Goal: Task Accomplishment & Management: Manage account settings

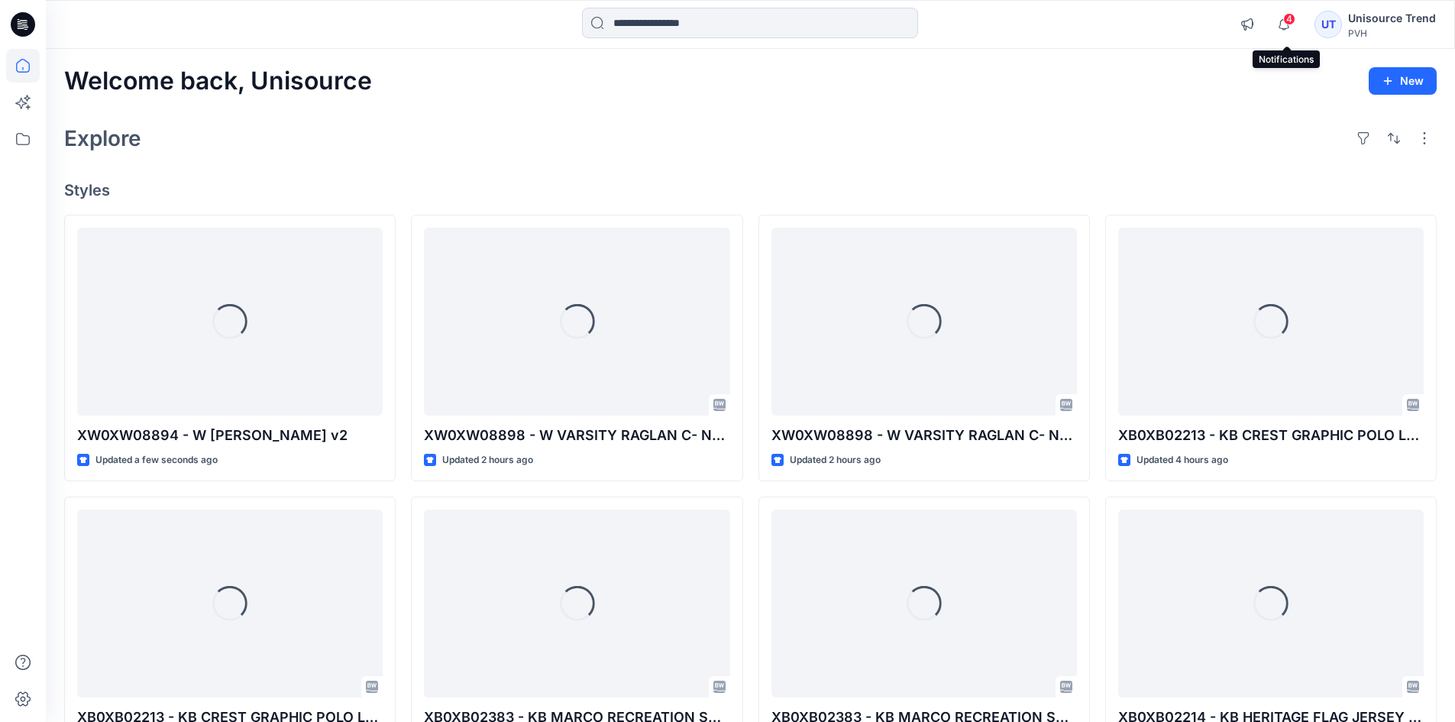
click at [1289, 24] on span "4" at bounding box center [1289, 19] width 12 height 12
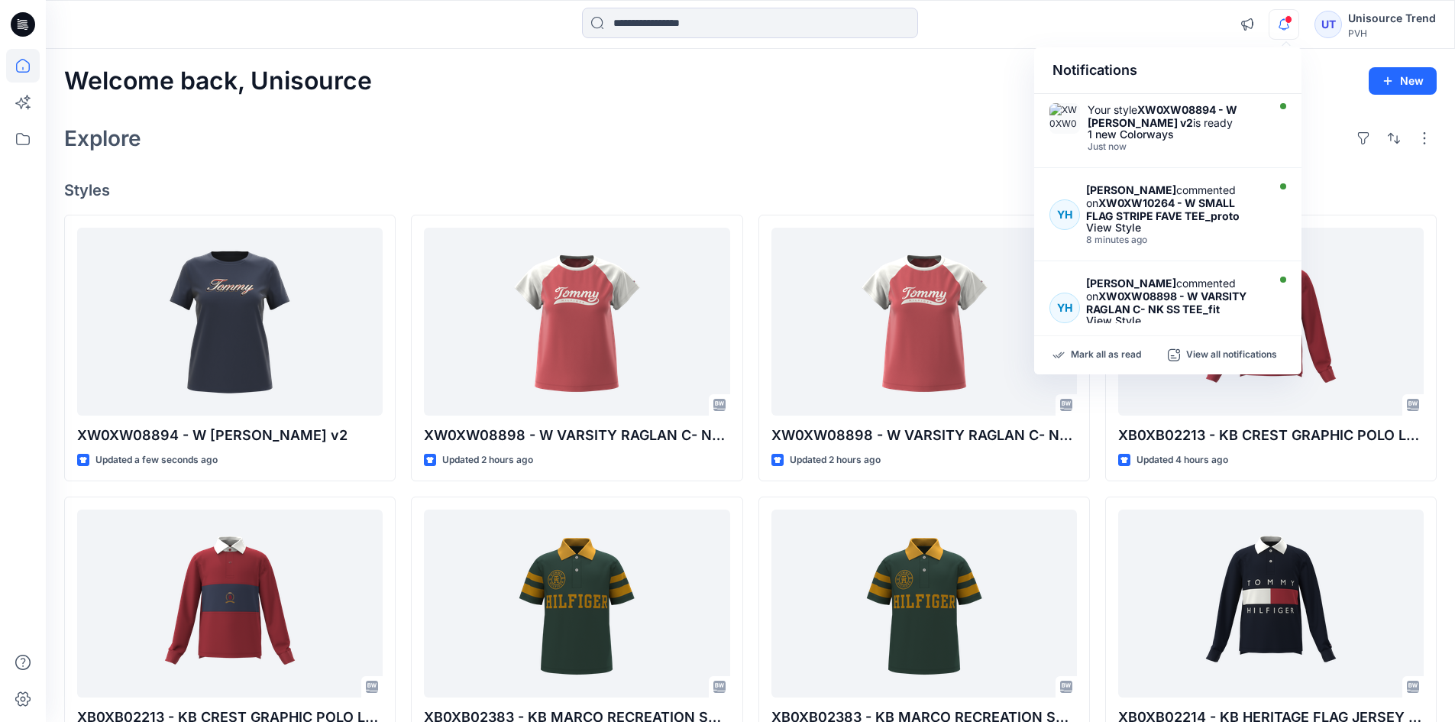
click at [953, 113] on div "Welcome back, Unisource New Explore Styles XW0XW08894 - W [PERSON_NAME] TEE_pro…" at bounding box center [750, 583] width 1409 height 1069
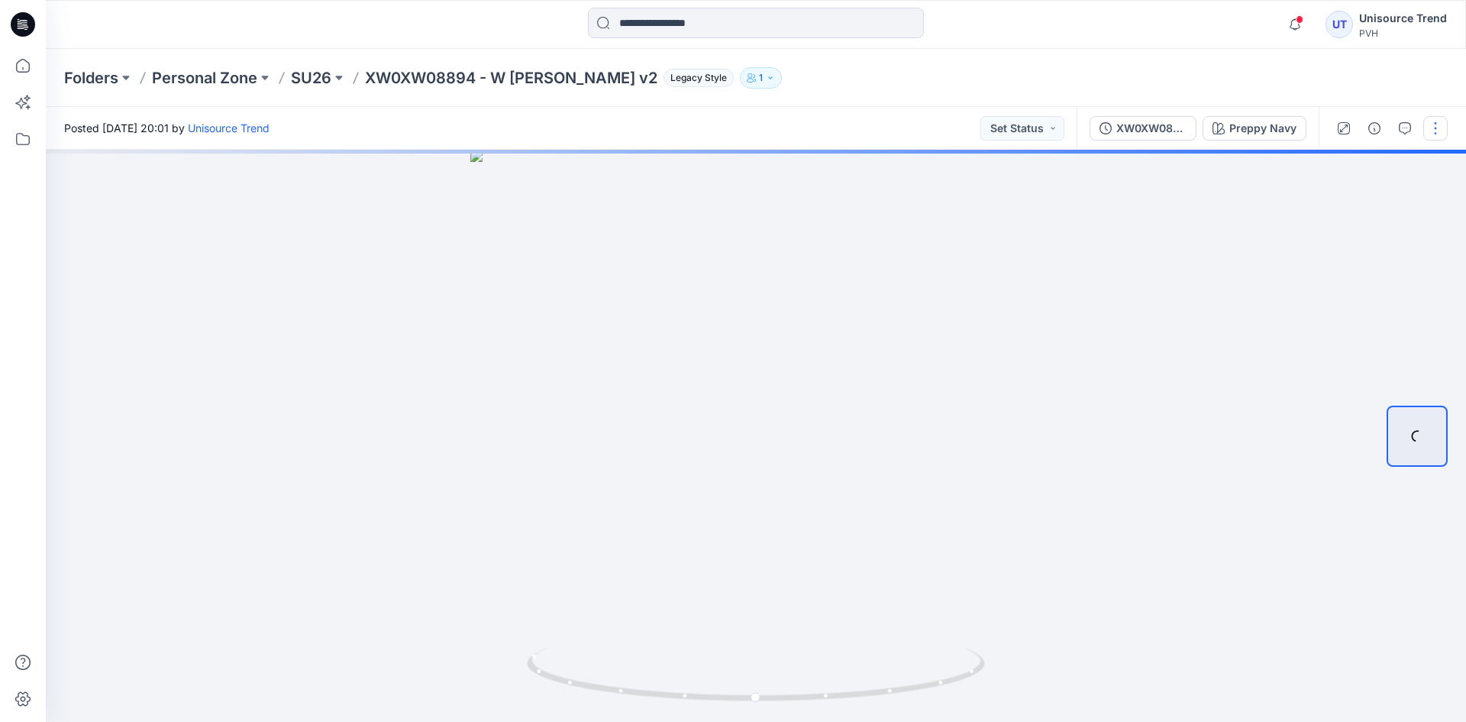
click at [1432, 119] on button "button" at bounding box center [1435, 128] width 24 height 24
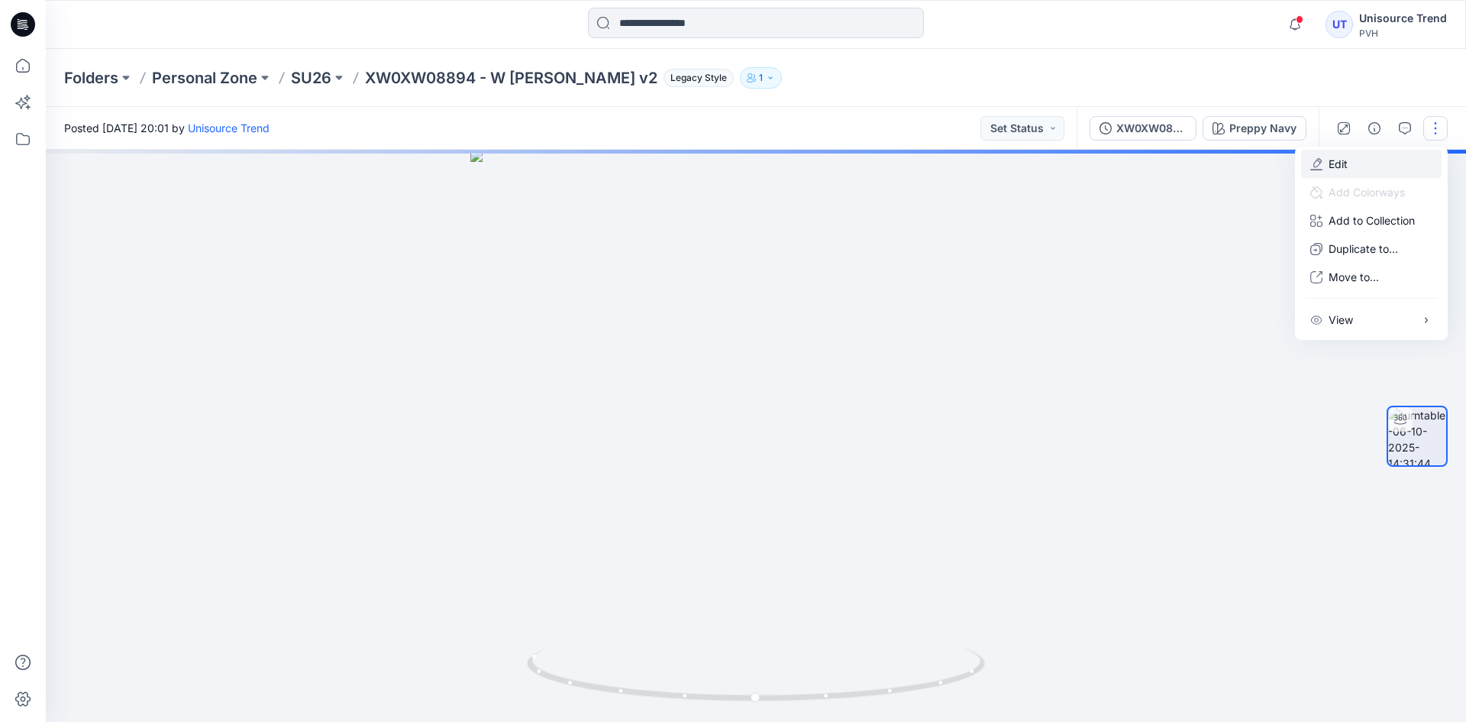
click at [1378, 166] on button "Edit" at bounding box center [1371, 164] width 141 height 28
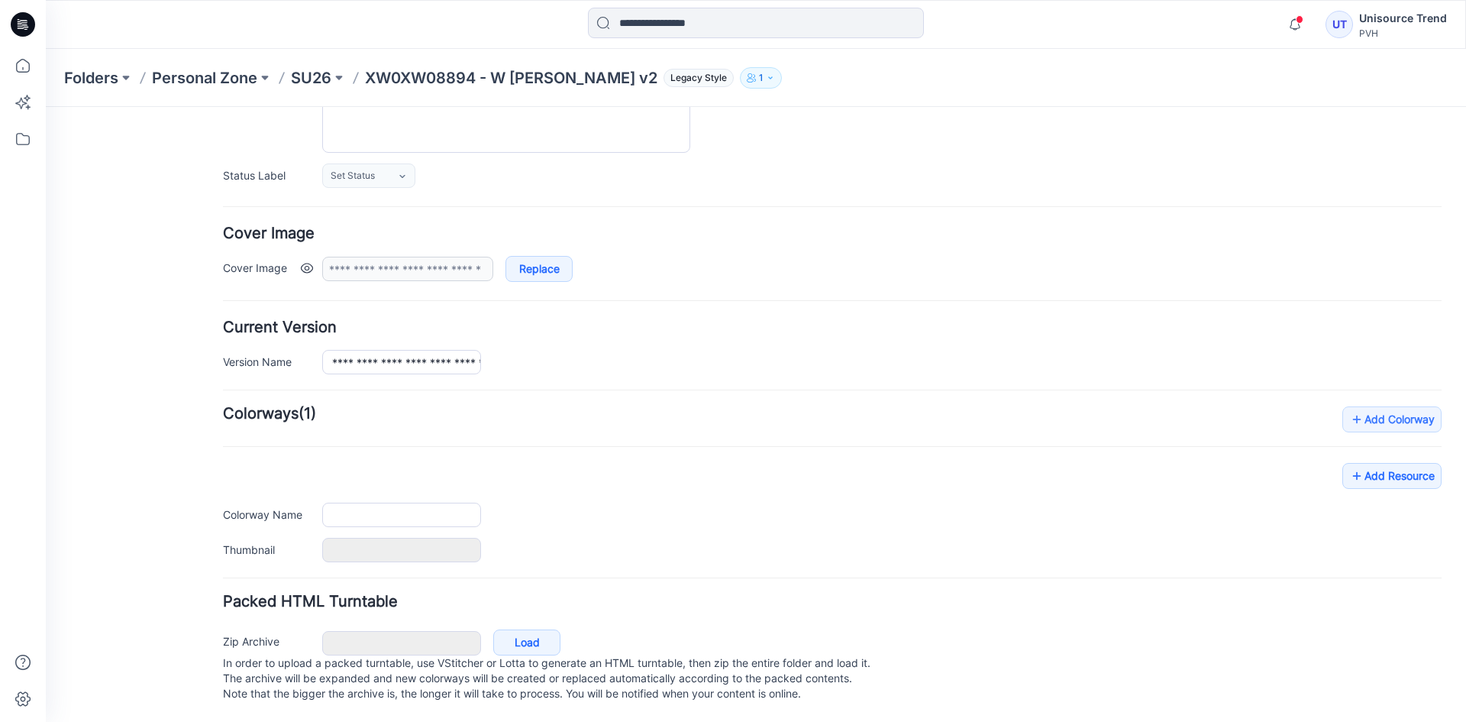
scroll to position [193, 0]
type input "**********"
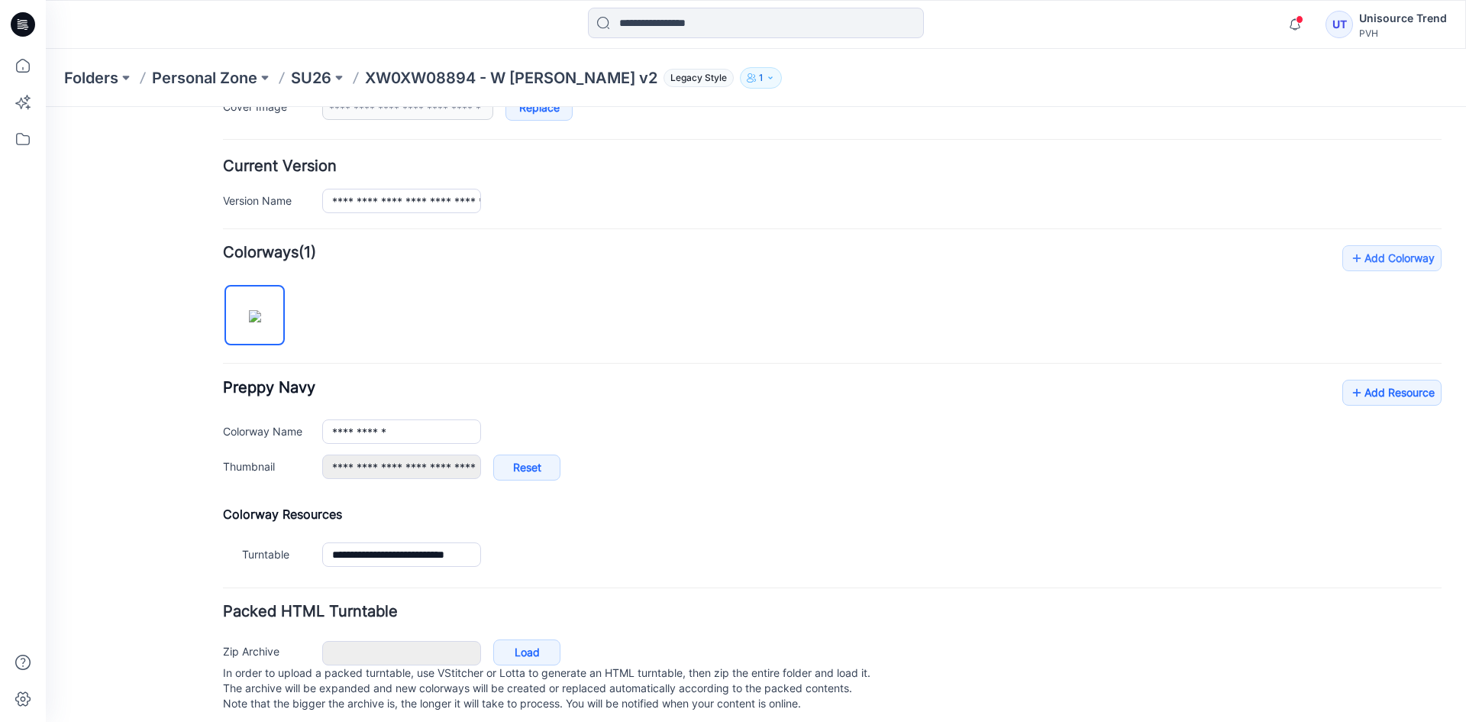
scroll to position [346, 0]
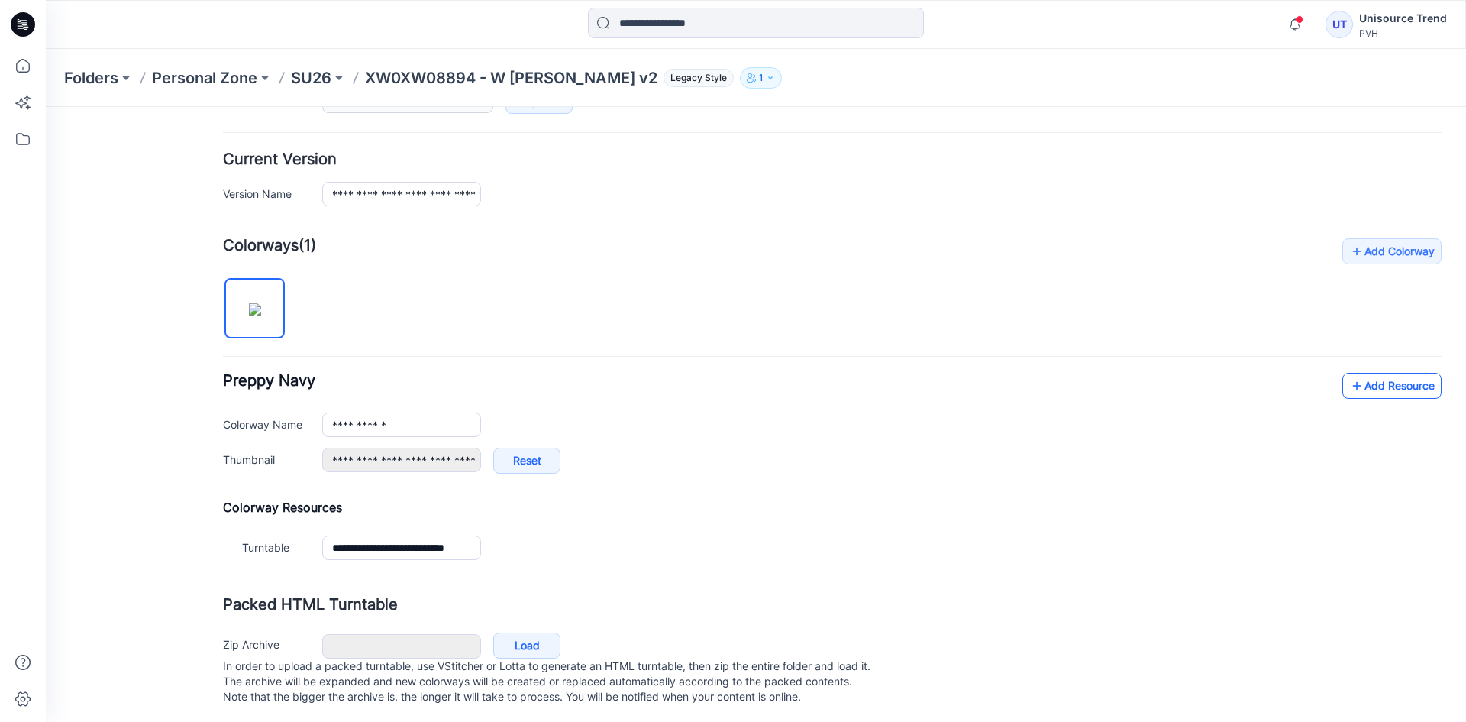
click at [1375, 386] on link "Add Resource" at bounding box center [1391, 386] width 99 height 26
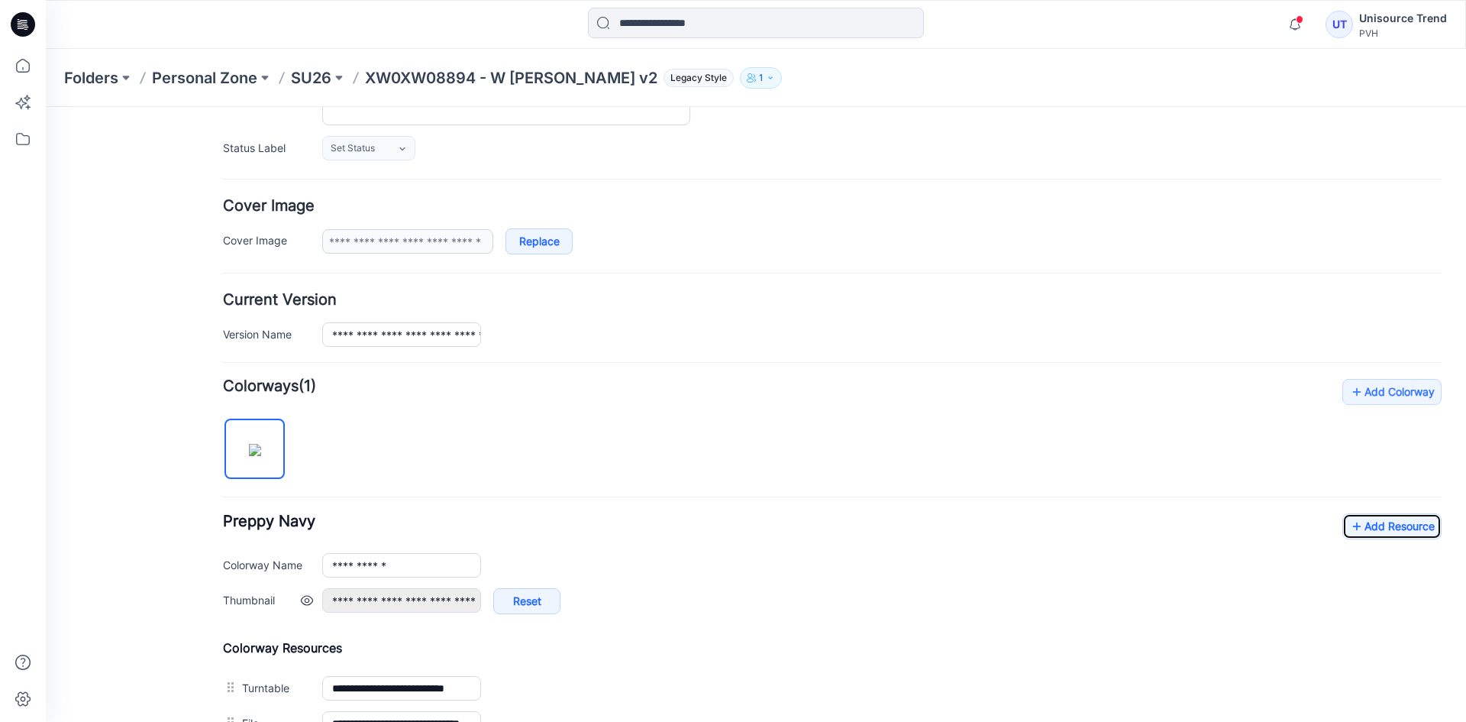
scroll to position [0, 0]
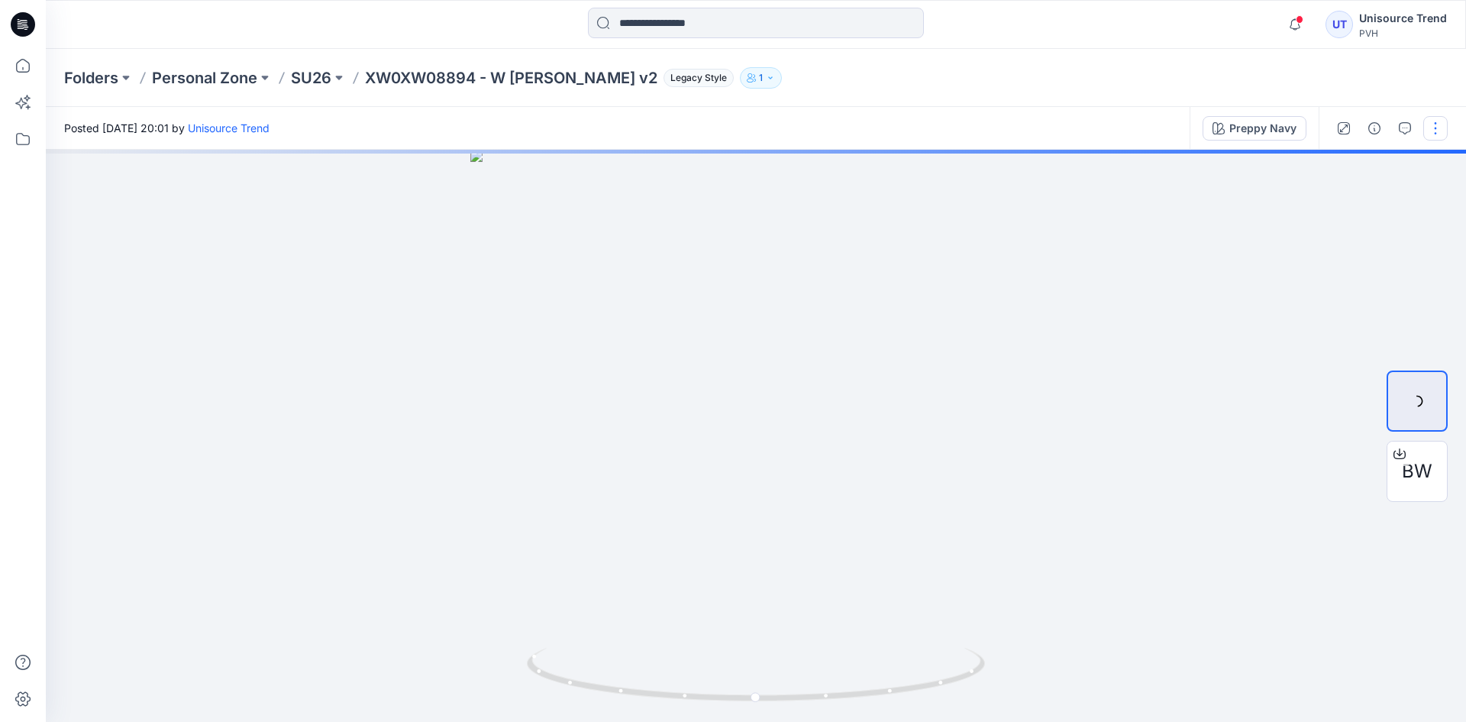
click at [1431, 124] on button "button" at bounding box center [1435, 128] width 24 height 24
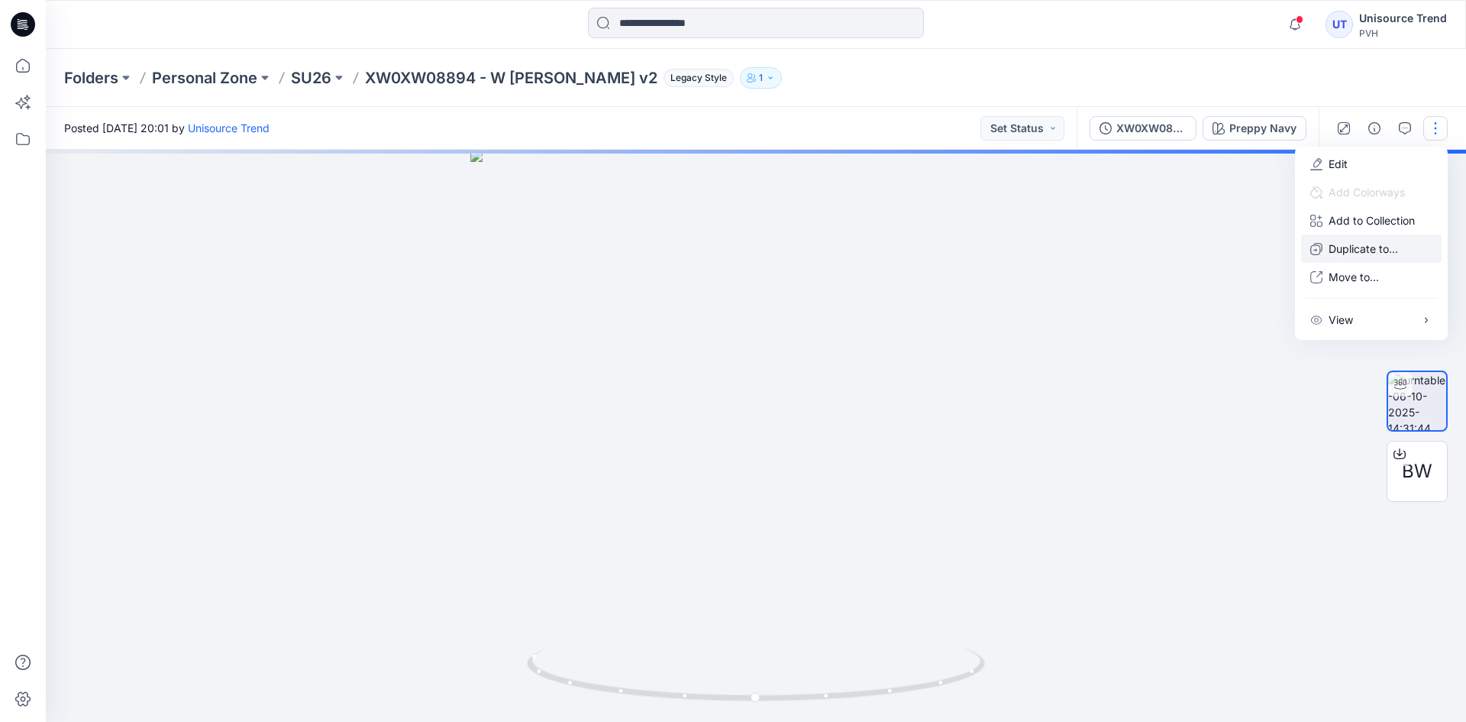
click at [1384, 245] on p "Duplicate to..." at bounding box center [1363, 249] width 69 height 16
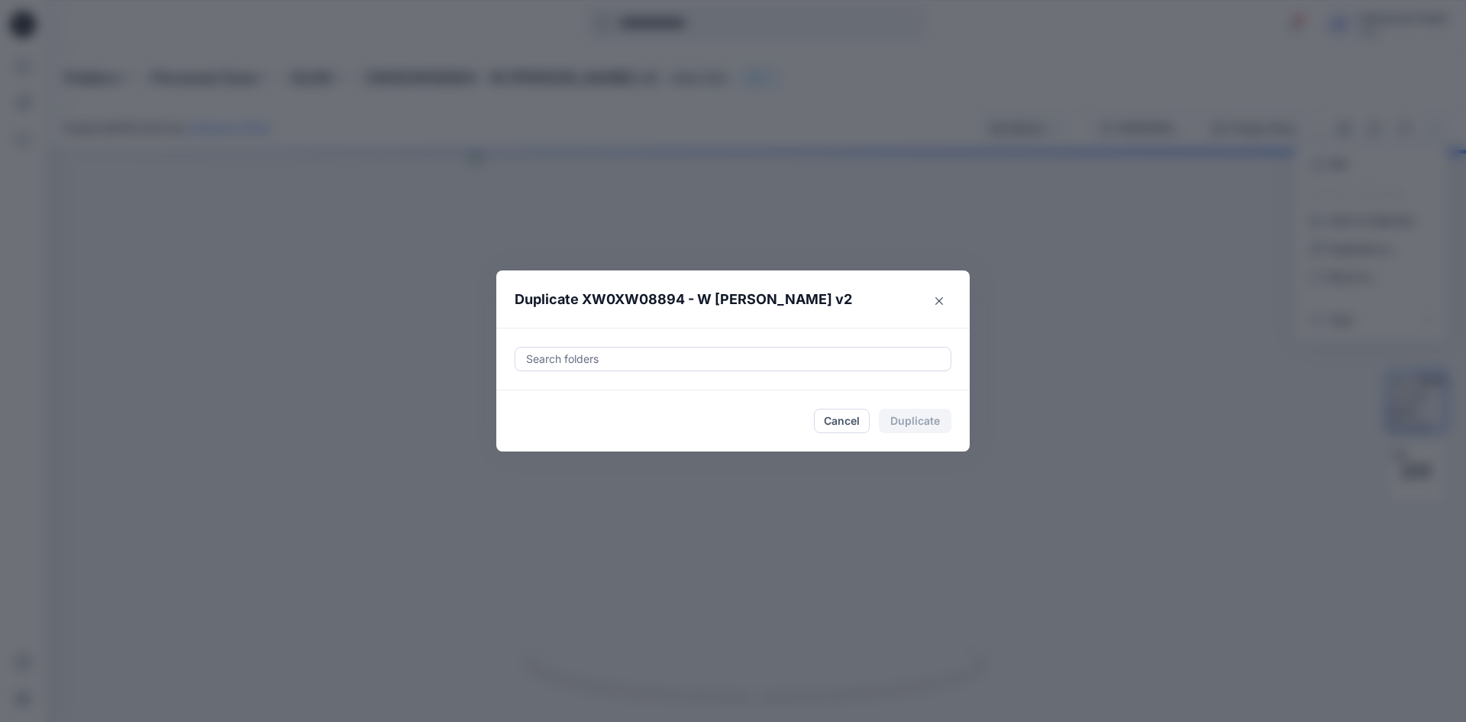
click at [687, 338] on div "Search folders" at bounding box center [732, 359] width 473 height 63
click at [684, 354] on div at bounding box center [733, 359] width 417 height 18
click at [537, 403] on div at bounding box center [537, 397] width 12 height 12
type input "********"
click at [505, 437] on footer "Cancel Duplicate" at bounding box center [732, 420] width 473 height 61
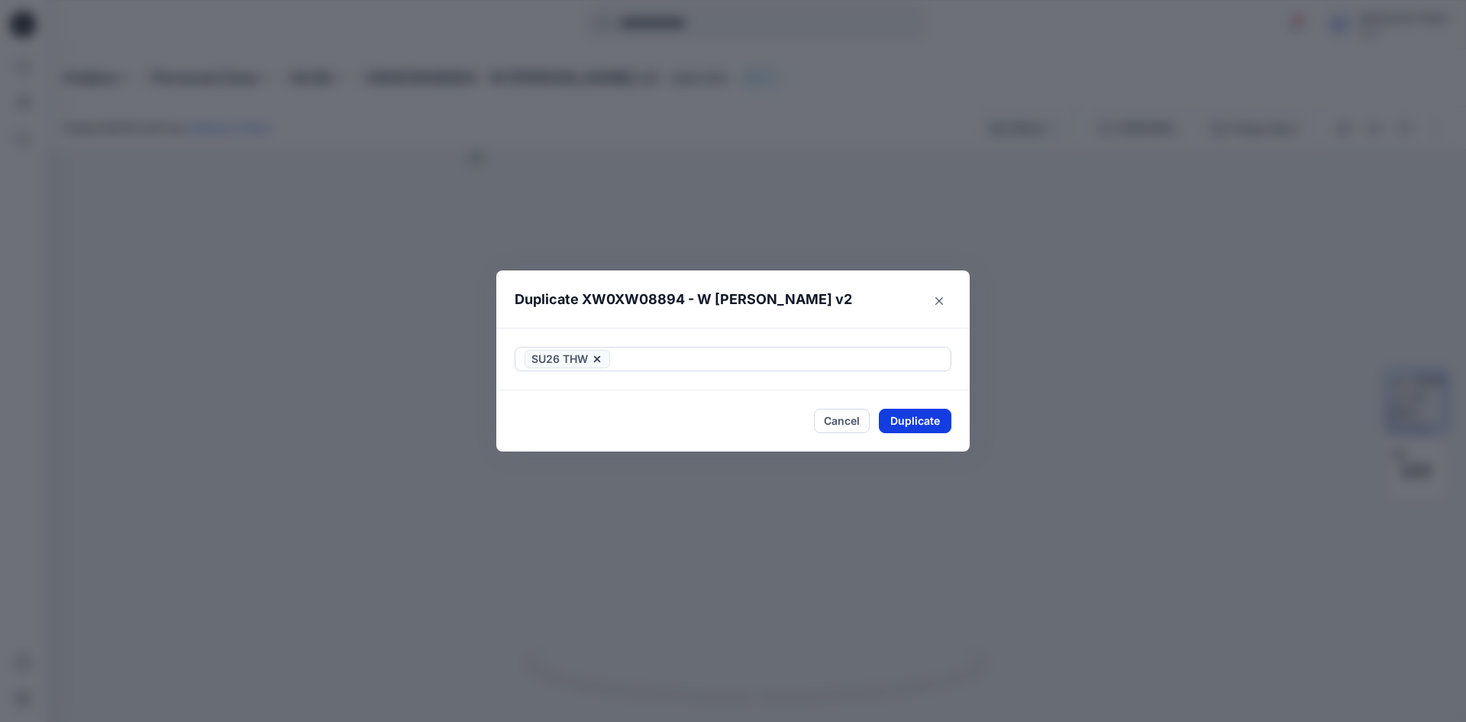
click at [937, 425] on button "Duplicate" at bounding box center [915, 421] width 73 height 24
click at [937, 425] on button "Close" at bounding box center [927, 421] width 50 height 24
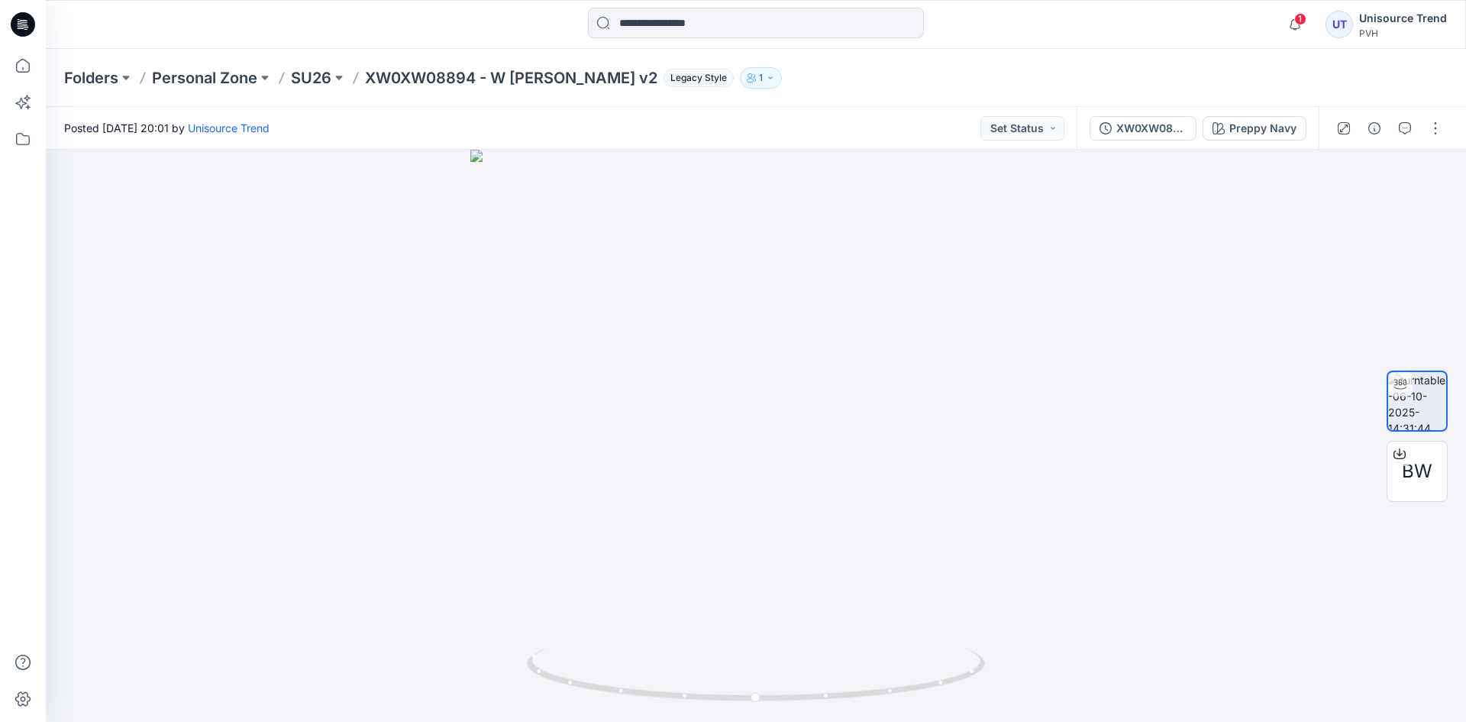
click at [11, 29] on icon at bounding box center [23, 24] width 24 height 49
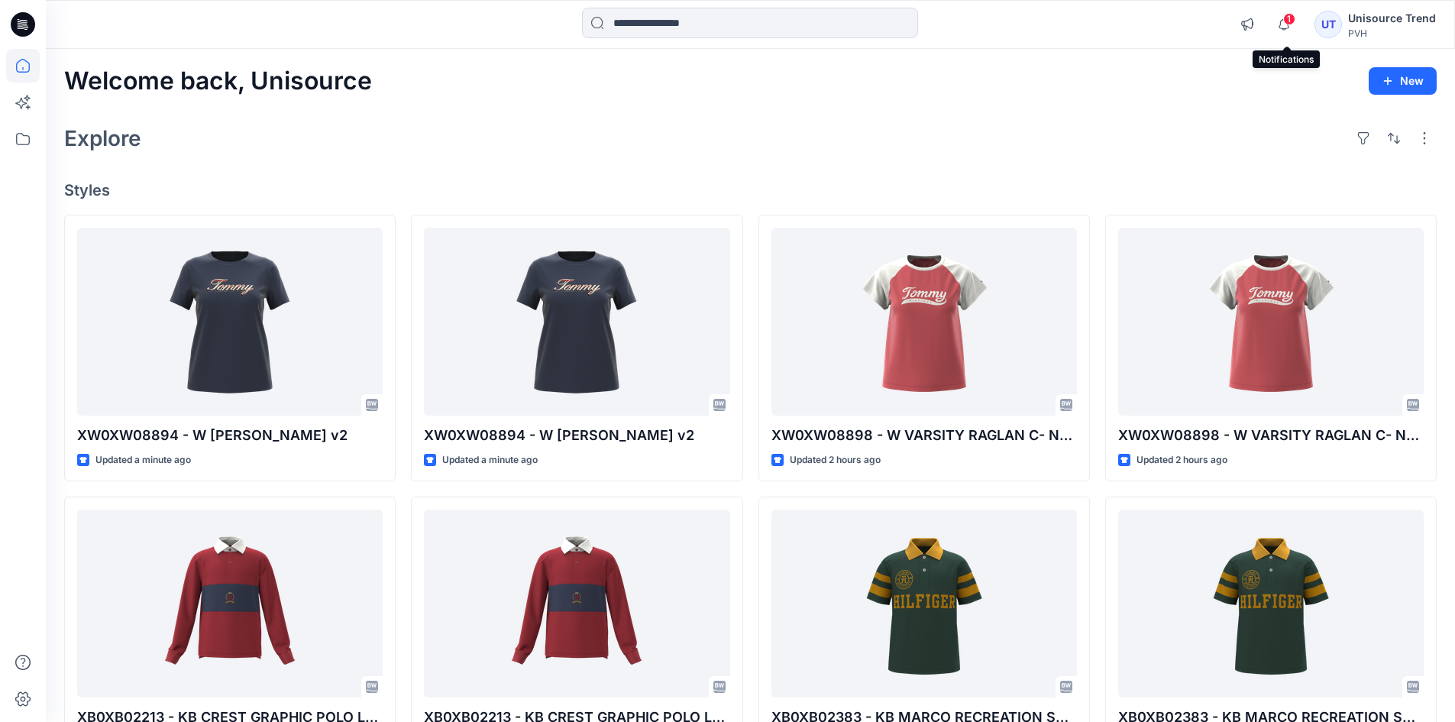
click at [1295, 19] on span "1" at bounding box center [1289, 19] width 12 height 12
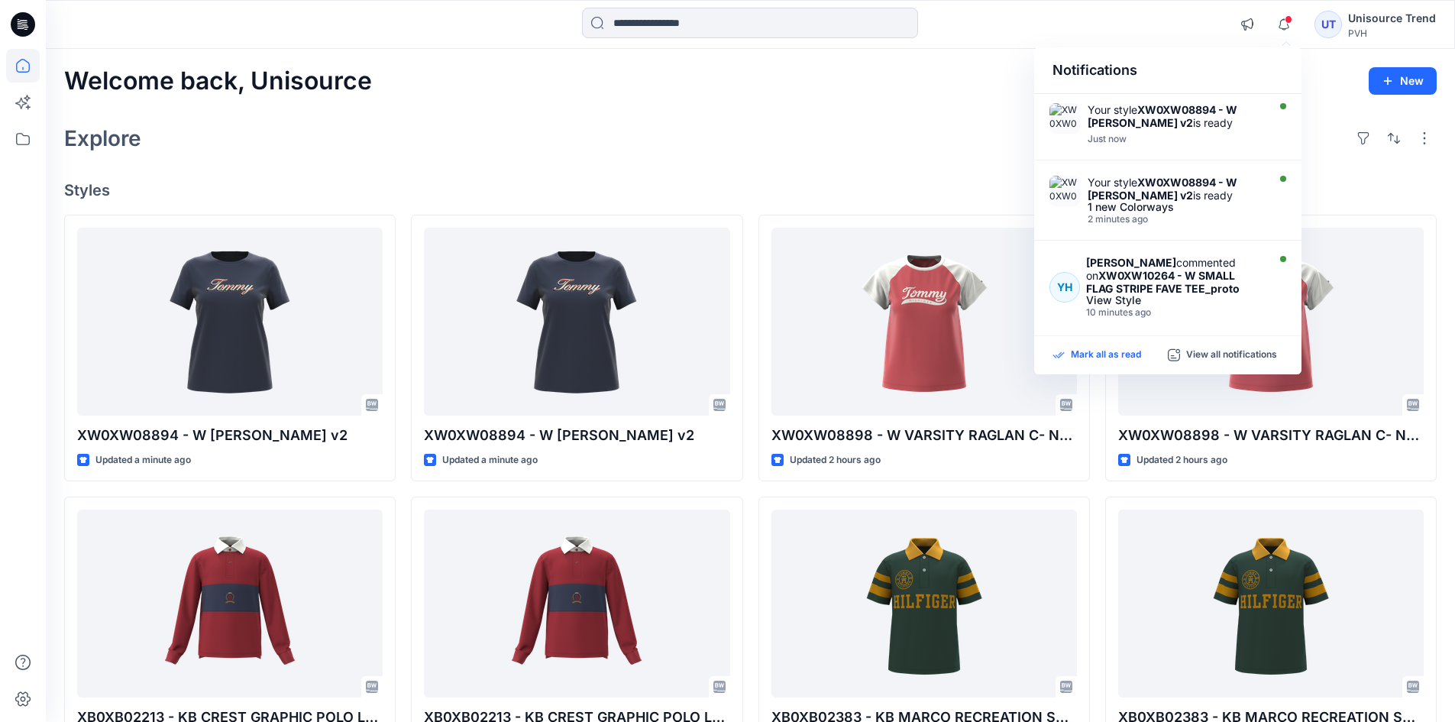
click at [1130, 351] on p "Mark all as read" at bounding box center [1106, 355] width 70 height 14
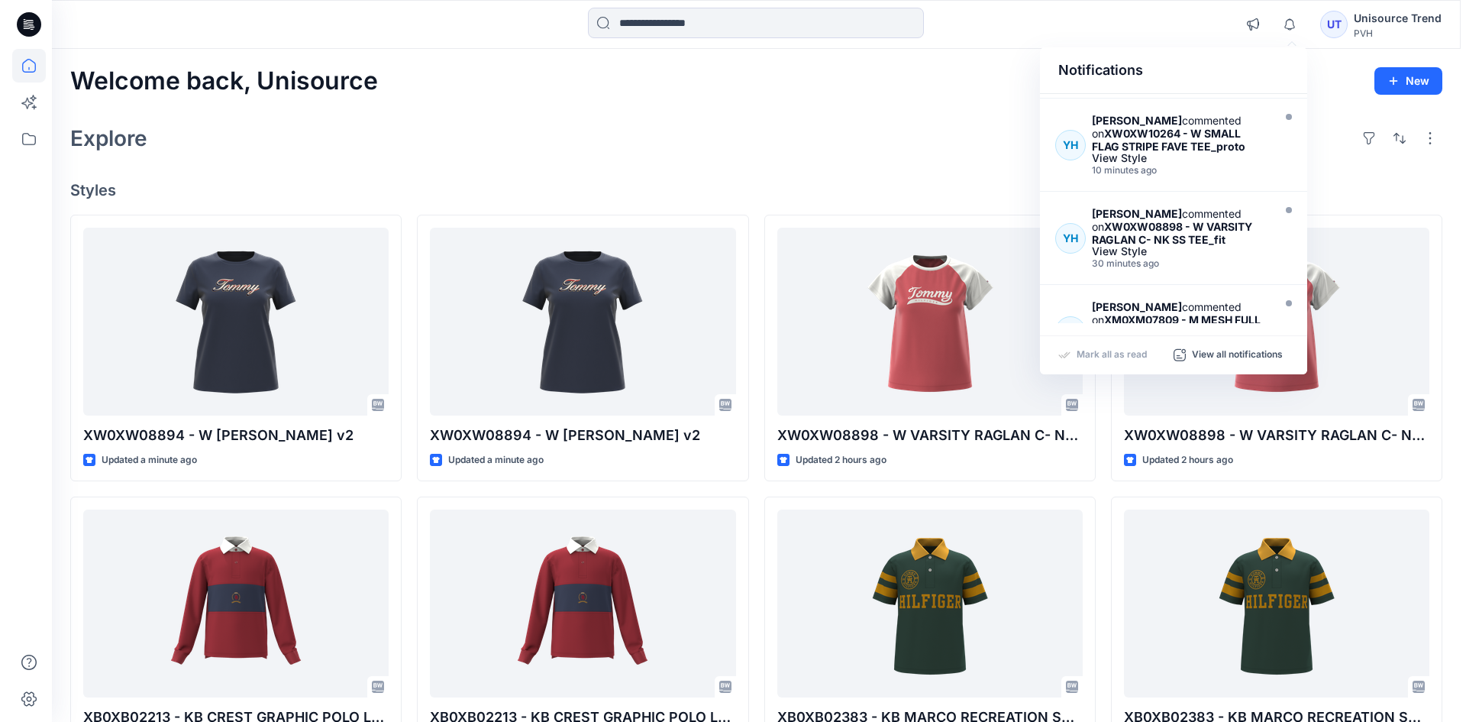
scroll to position [153, 0]
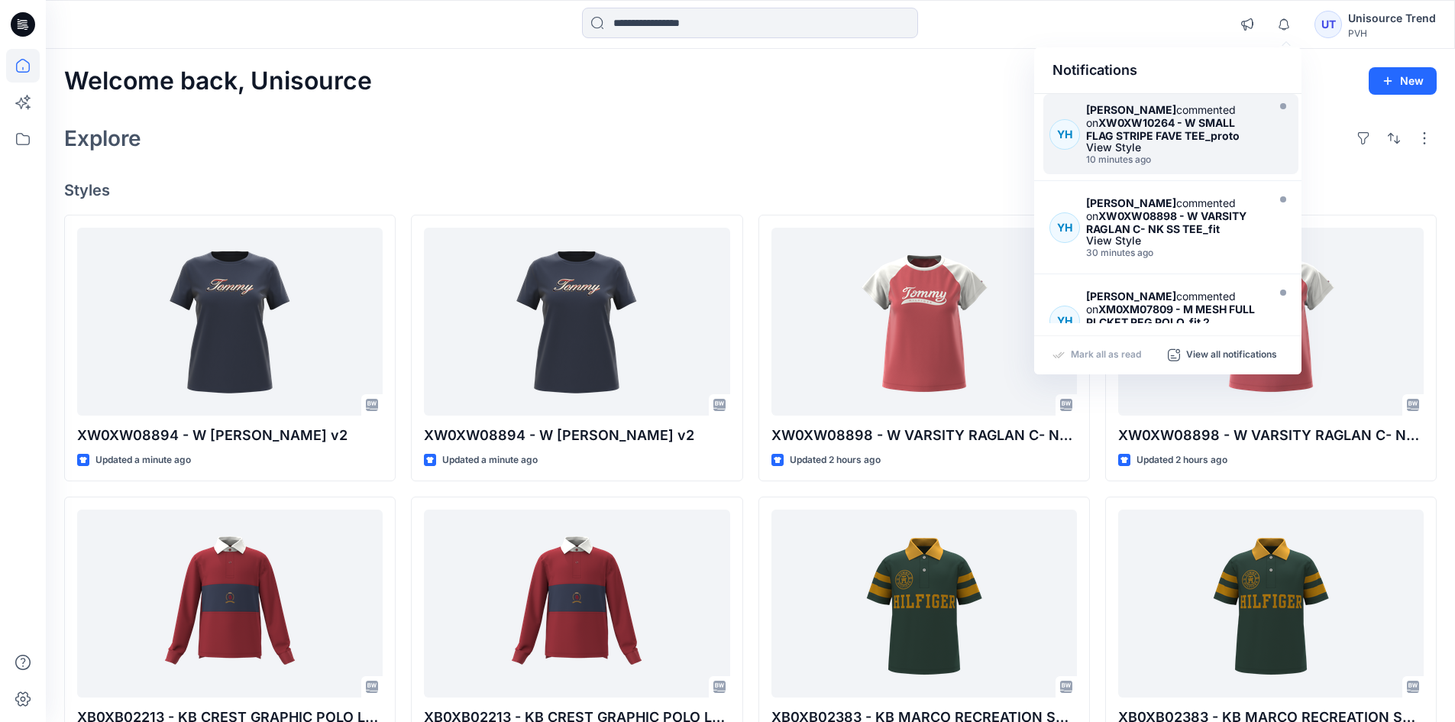
click at [1210, 170] on div "YH Yazmeen Hasan commented on XW0XW10264 - W SMALL FLAG STRIPE FAVE TEE_proto V…" at bounding box center [1170, 134] width 255 height 80
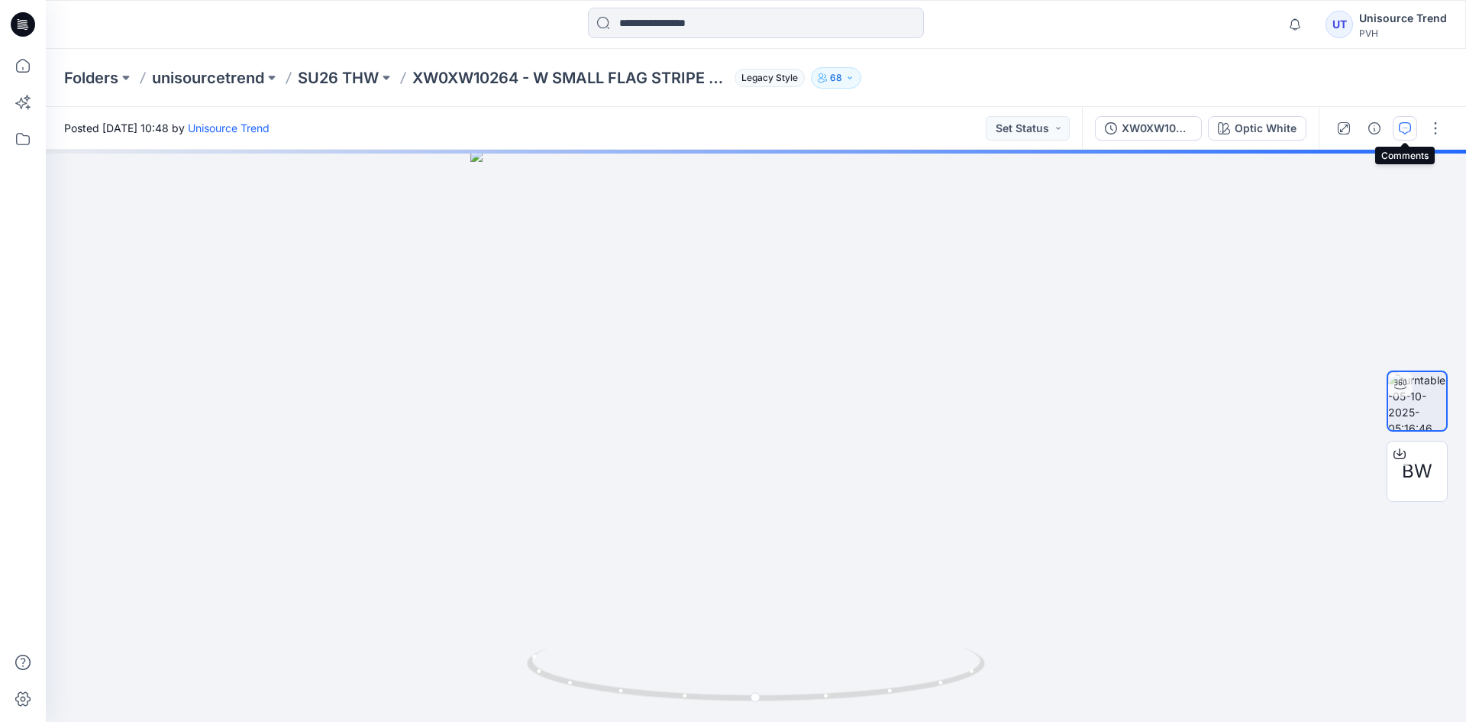
click at [1410, 123] on icon "button" at bounding box center [1405, 128] width 12 height 12
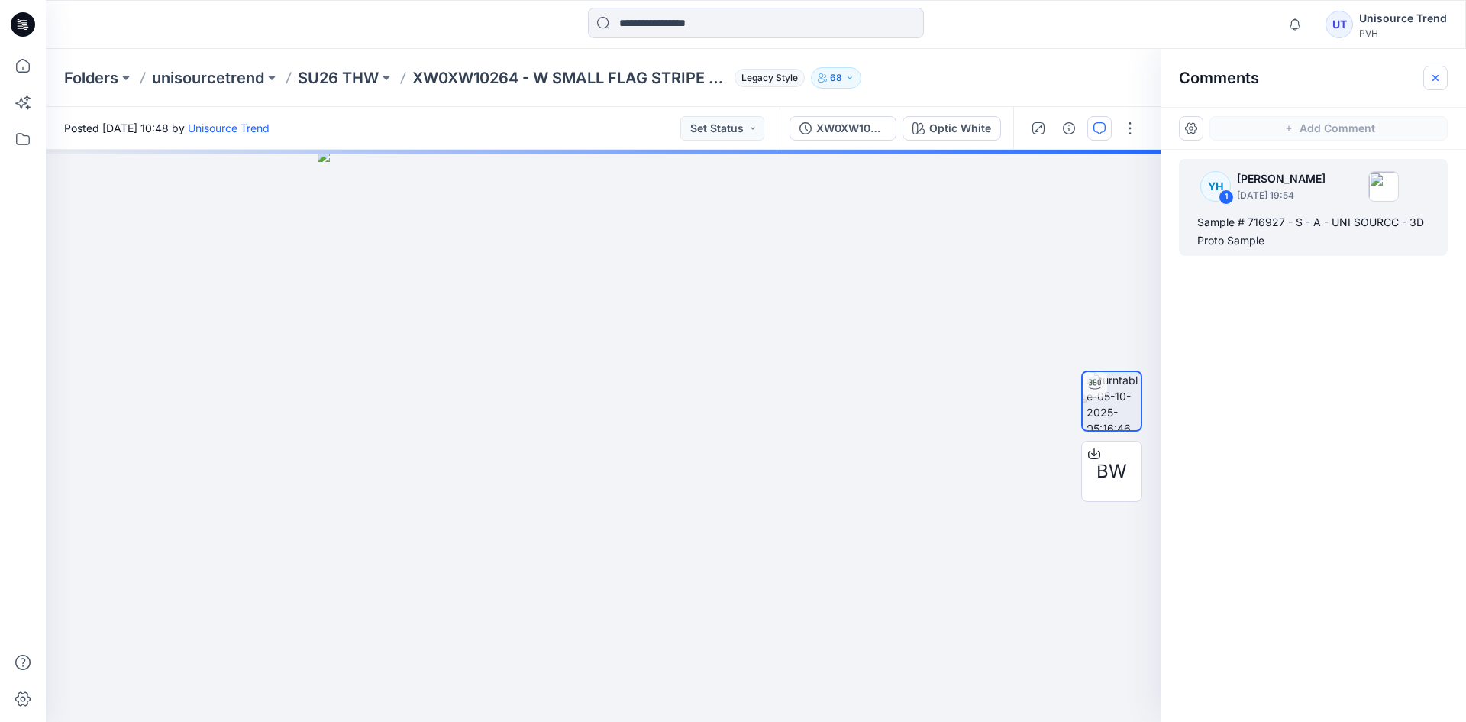
click at [1443, 79] on button "button" at bounding box center [1435, 78] width 24 height 24
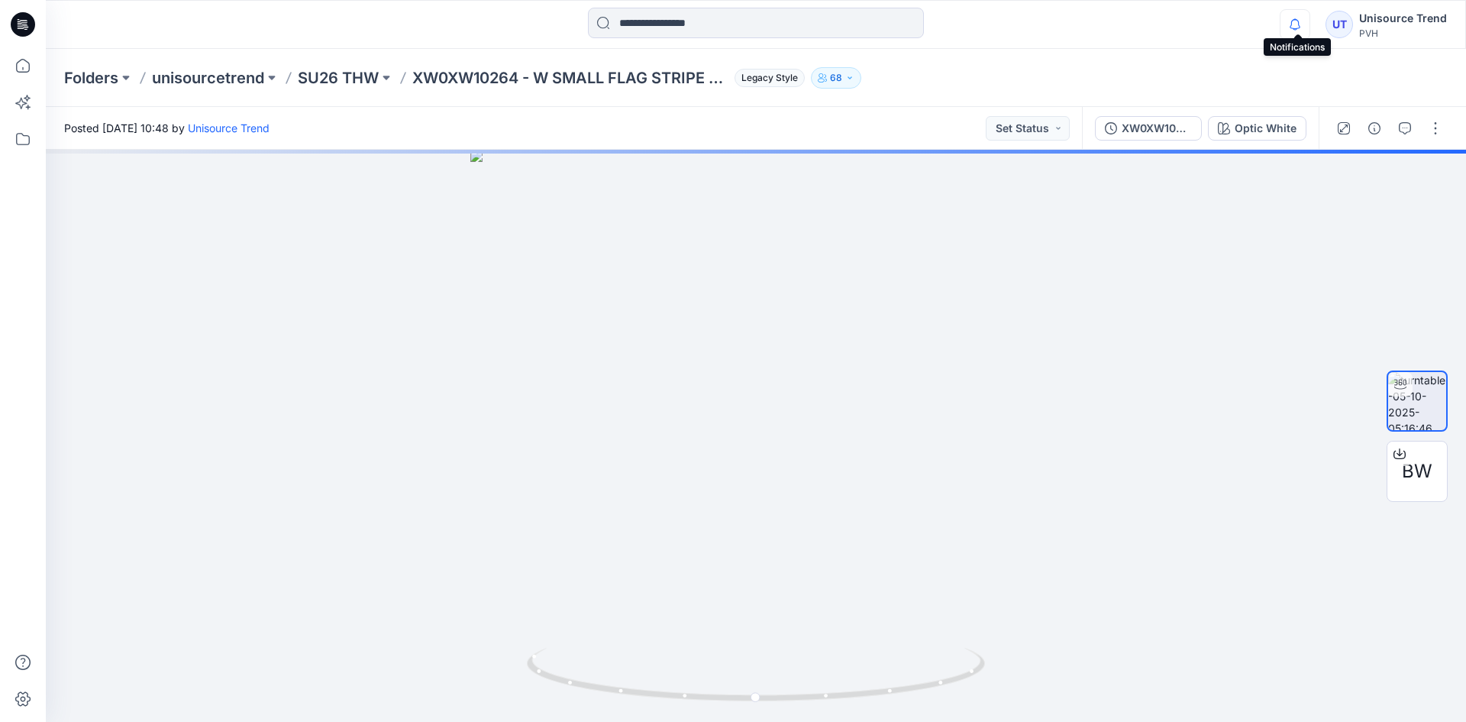
click at [1304, 25] on icon "button" at bounding box center [1295, 24] width 29 height 31
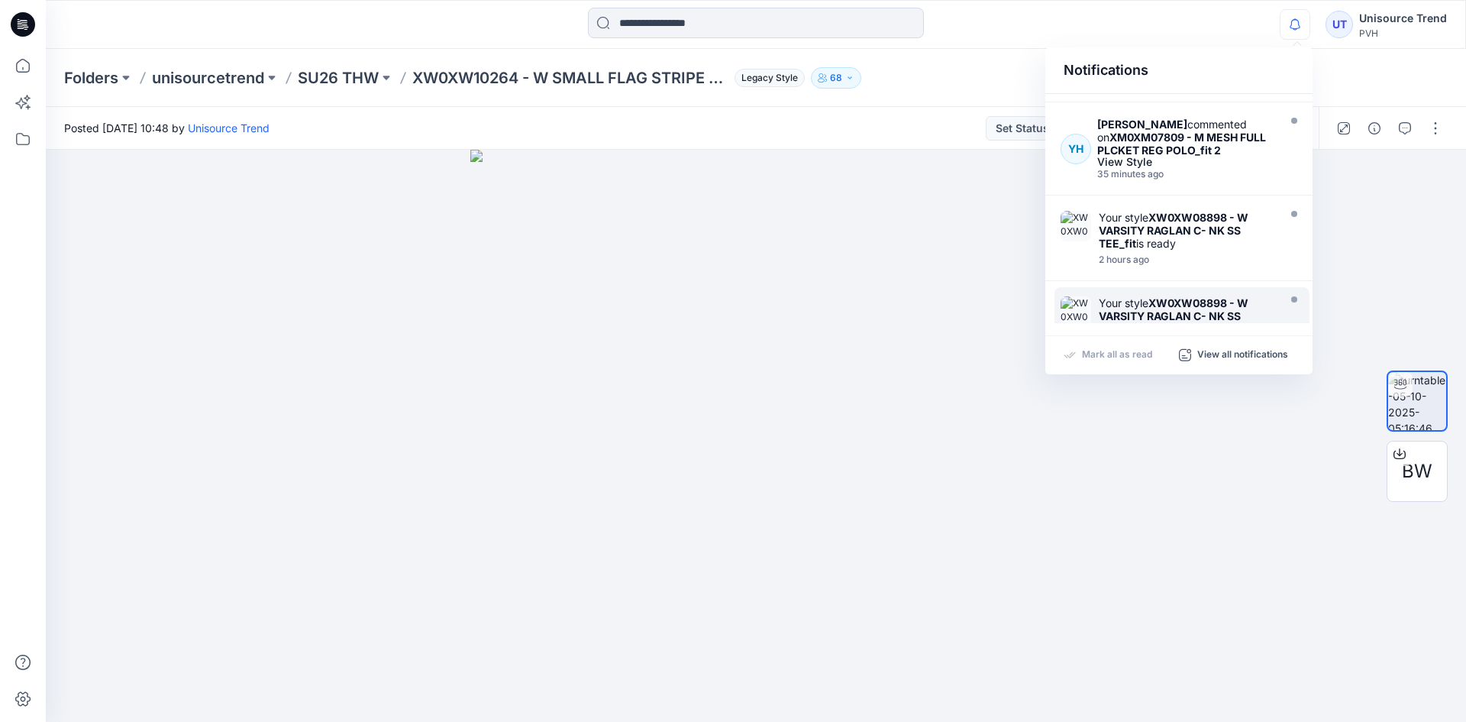
scroll to position [305, 0]
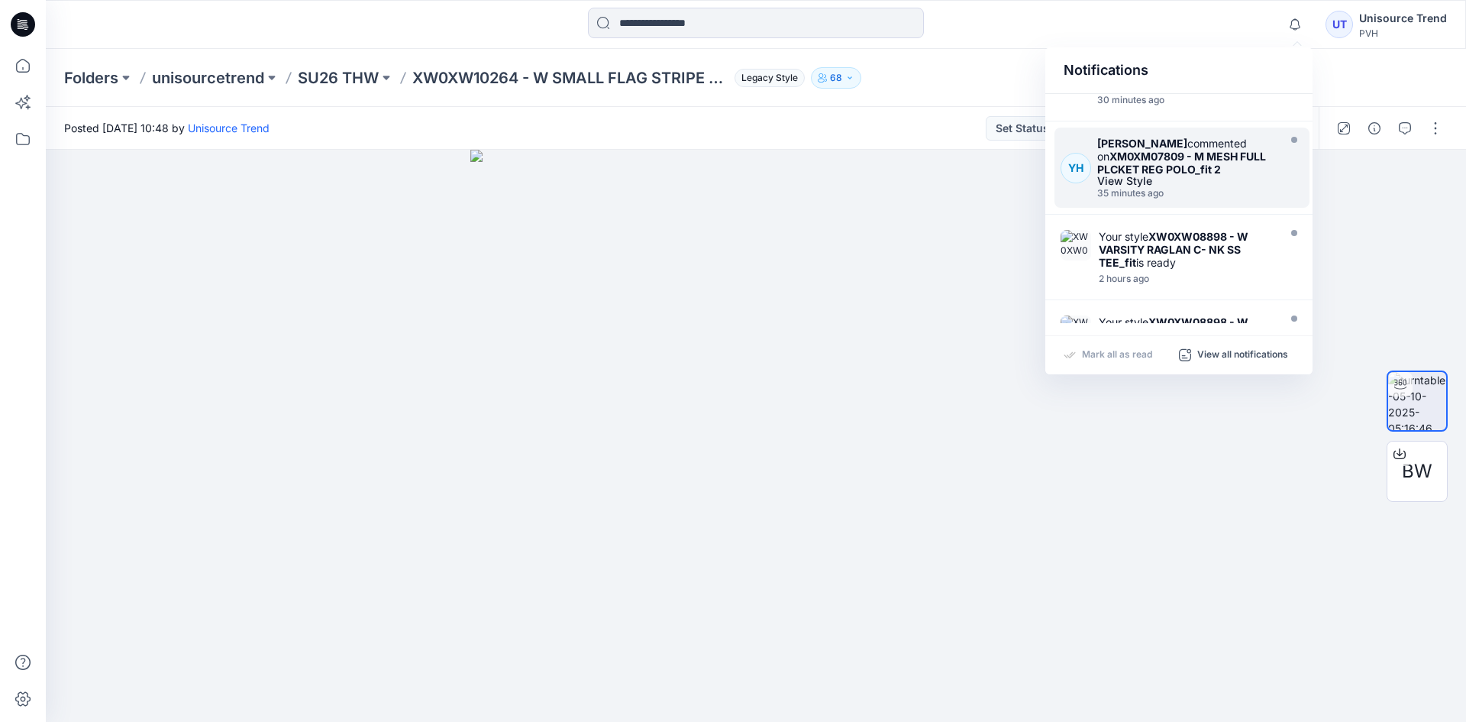
click at [1237, 195] on div "35 minutes ago" at bounding box center [1185, 193] width 177 height 11
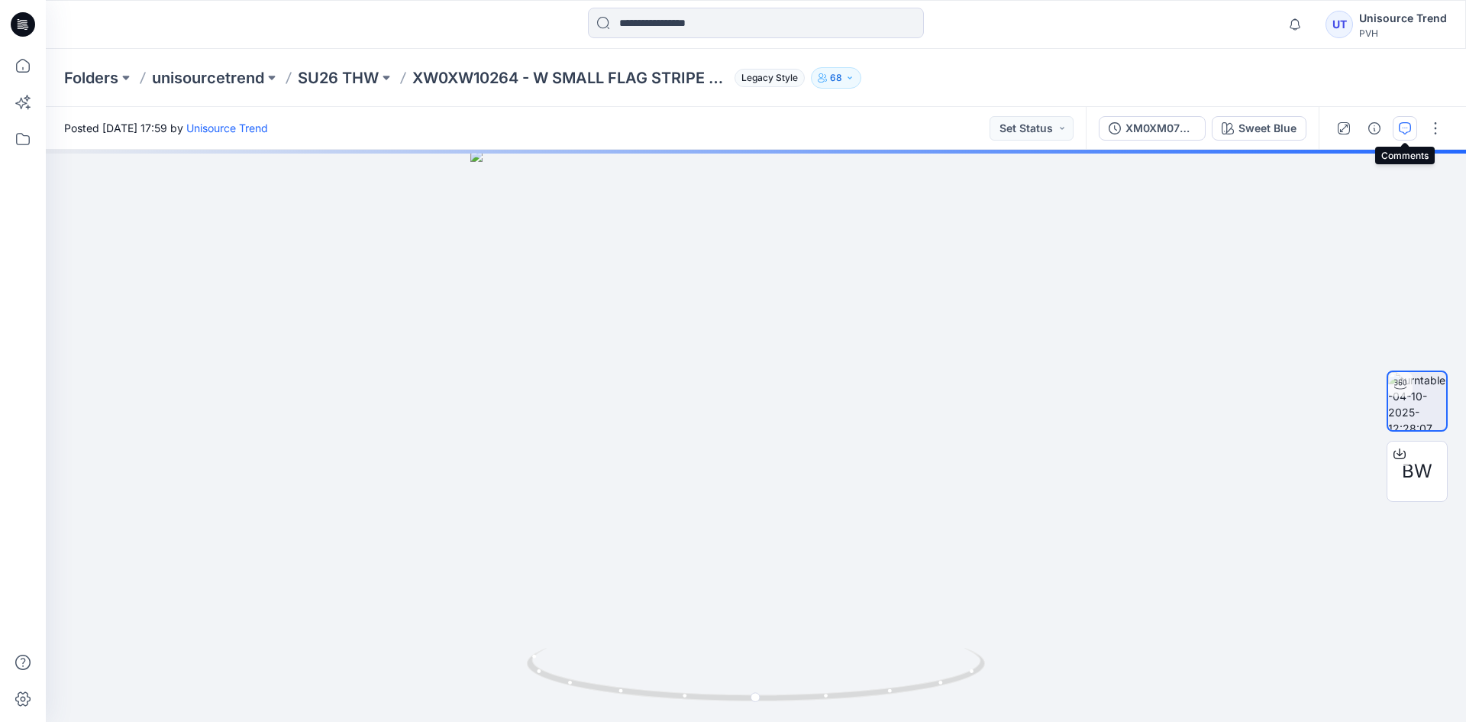
click at [1415, 124] on button "button" at bounding box center [1405, 128] width 24 height 24
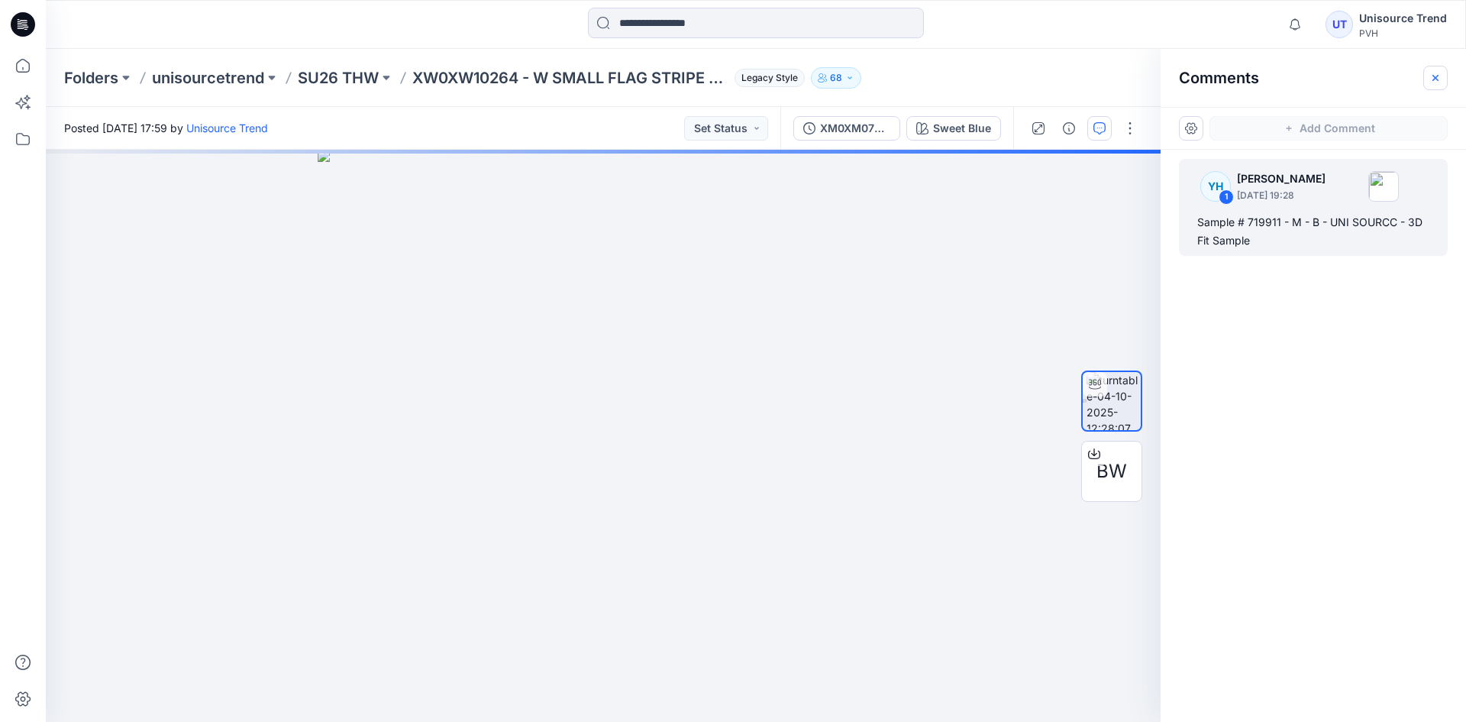
click at [1435, 81] on icon "button" at bounding box center [1436, 78] width 12 height 12
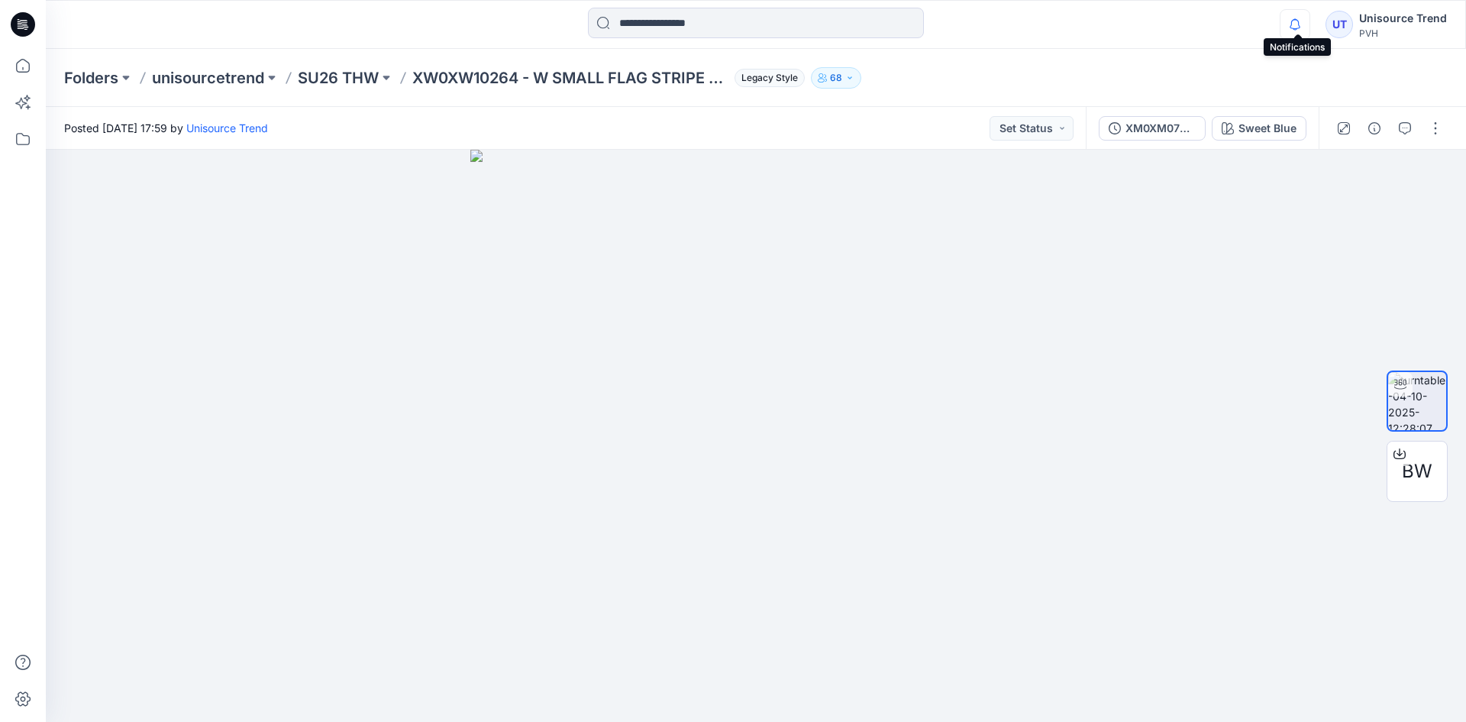
click at [1300, 33] on icon "button" at bounding box center [1295, 24] width 29 height 31
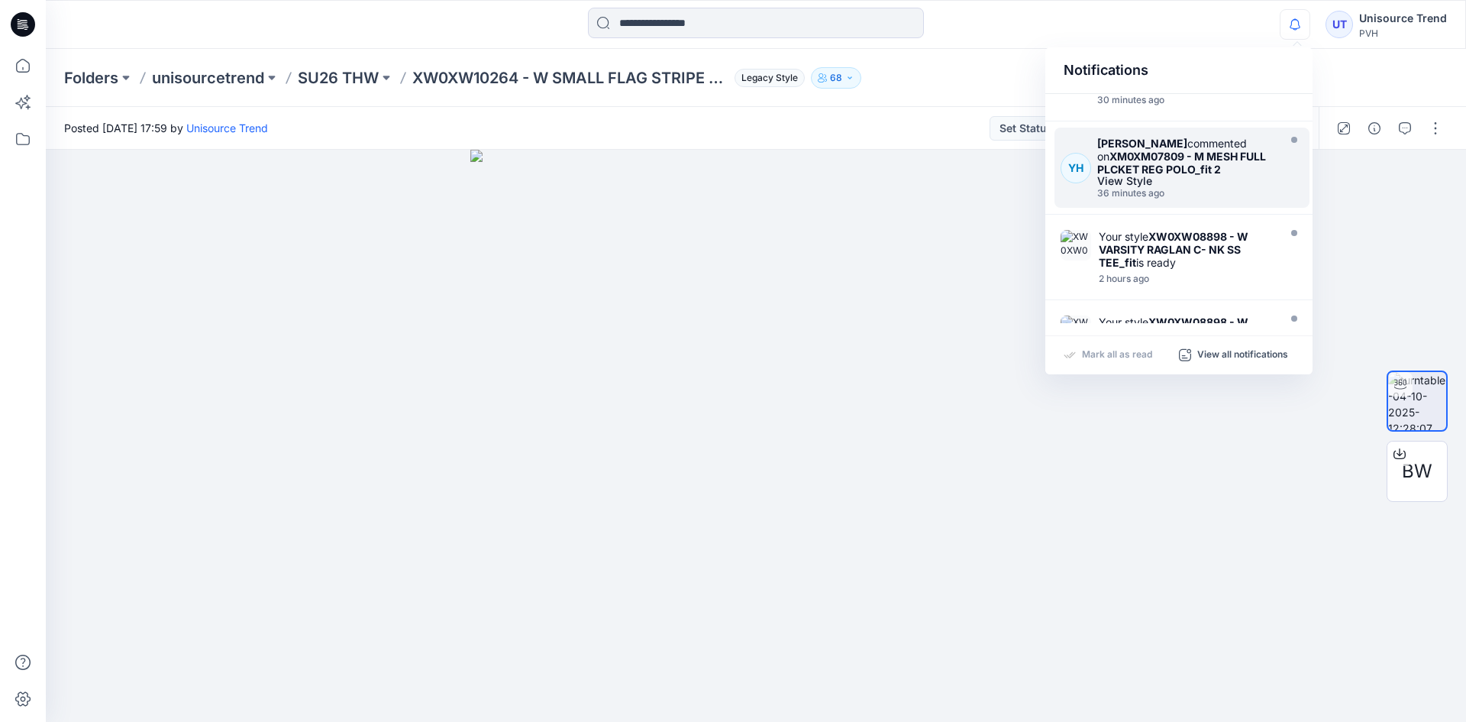
scroll to position [229, 0]
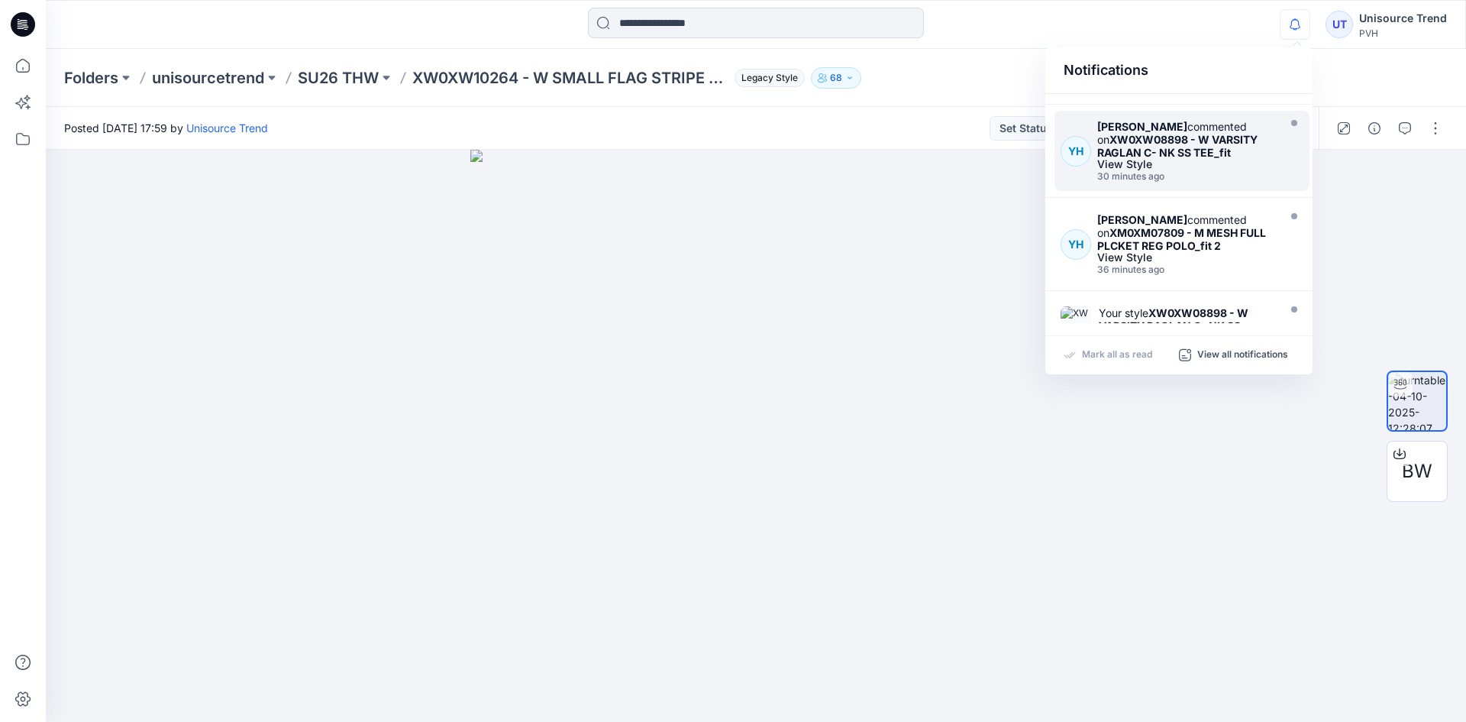
click at [1214, 173] on div "30 minutes ago" at bounding box center [1185, 176] width 177 height 11
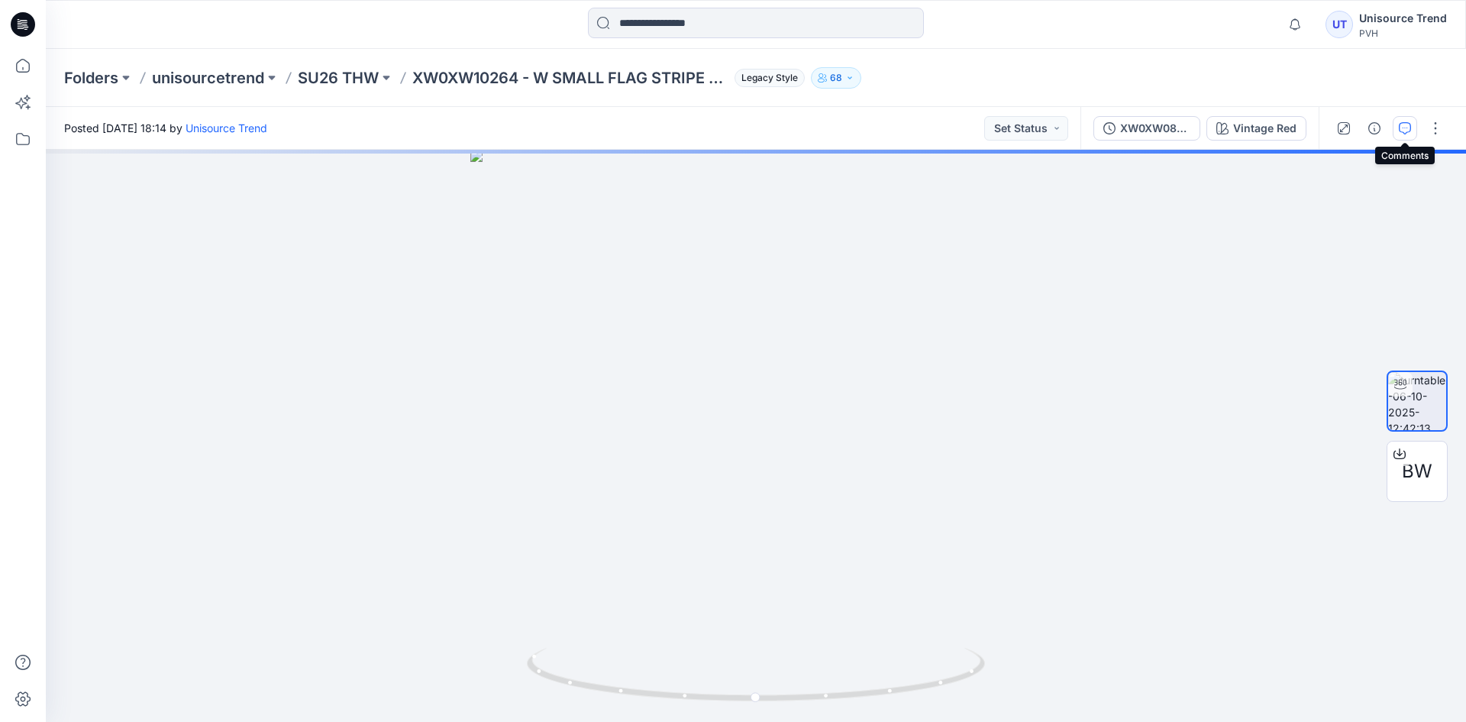
click at [1406, 132] on icon "button" at bounding box center [1405, 128] width 12 height 12
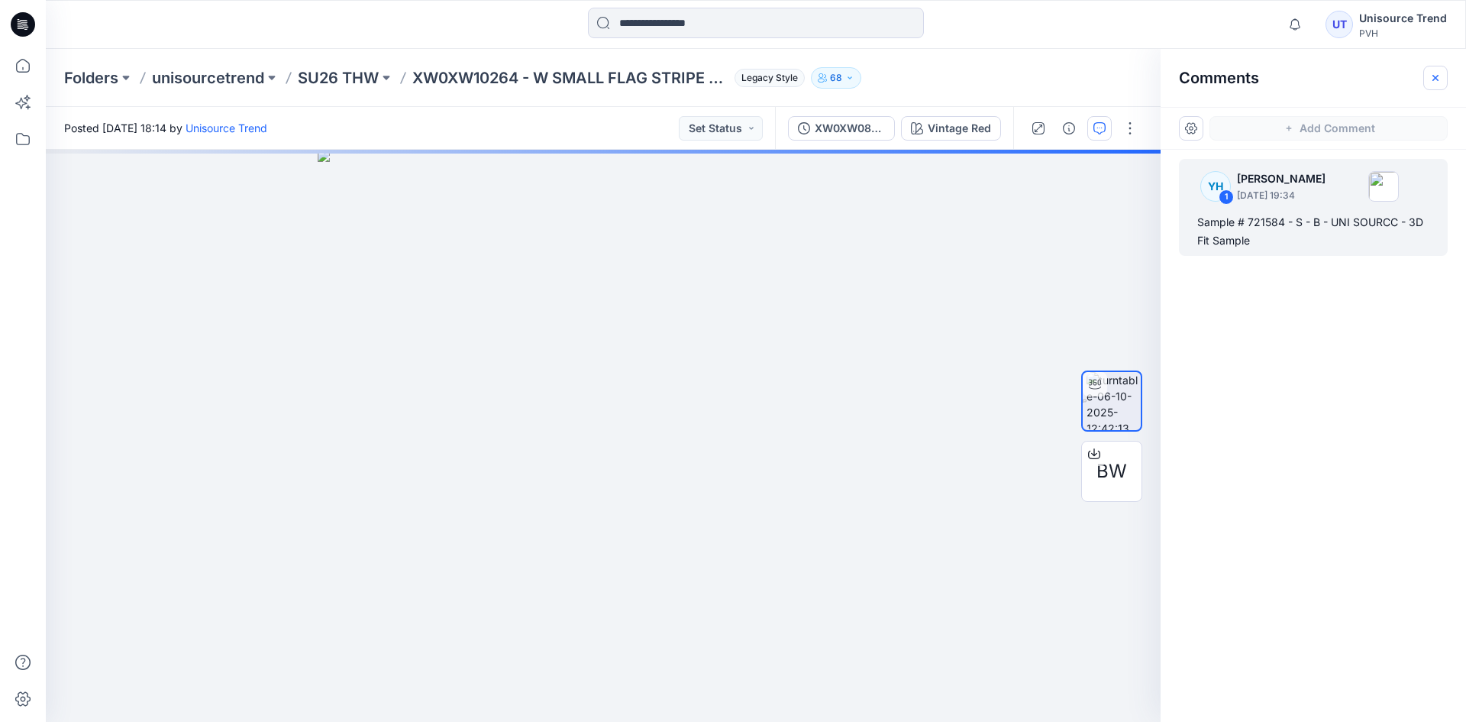
click at [1437, 79] on icon "button" at bounding box center [1436, 77] width 6 height 6
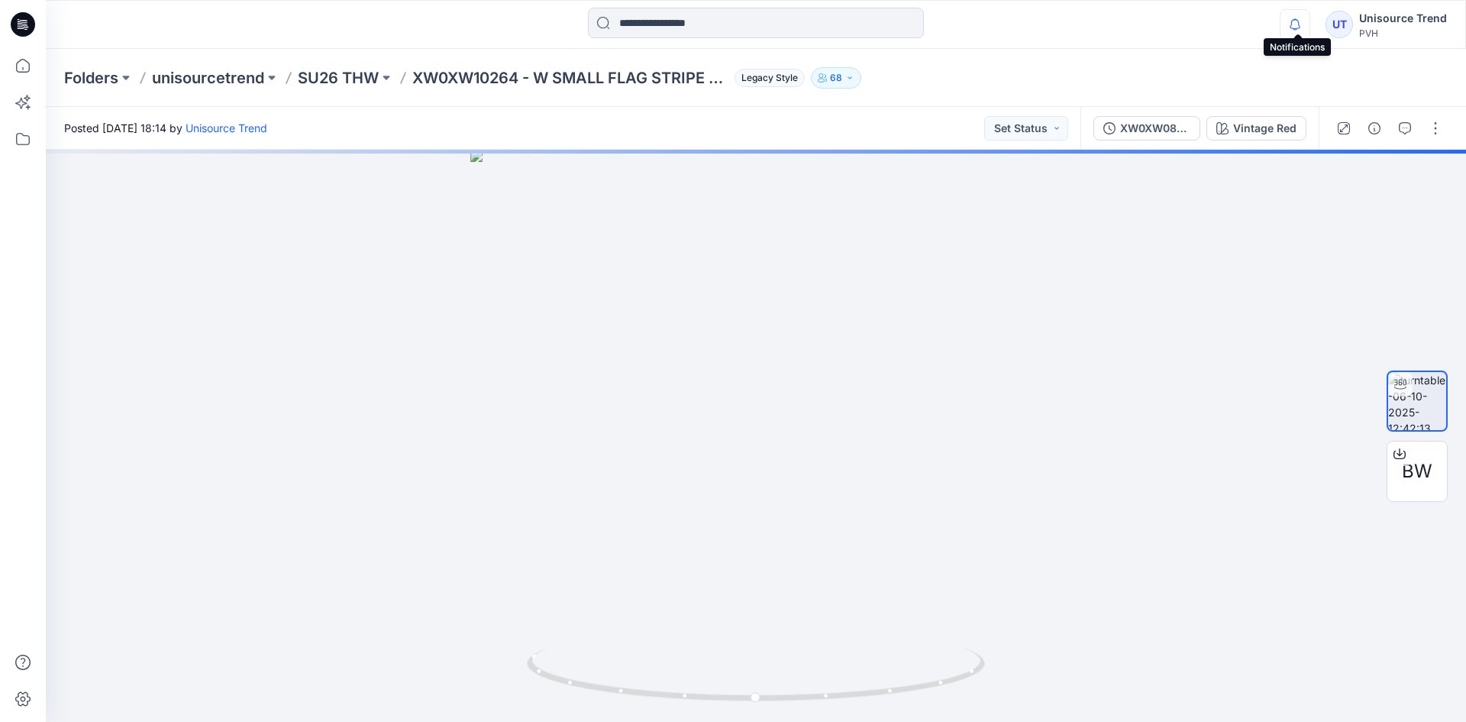
click at [1304, 23] on icon "button" at bounding box center [1295, 24] width 29 height 31
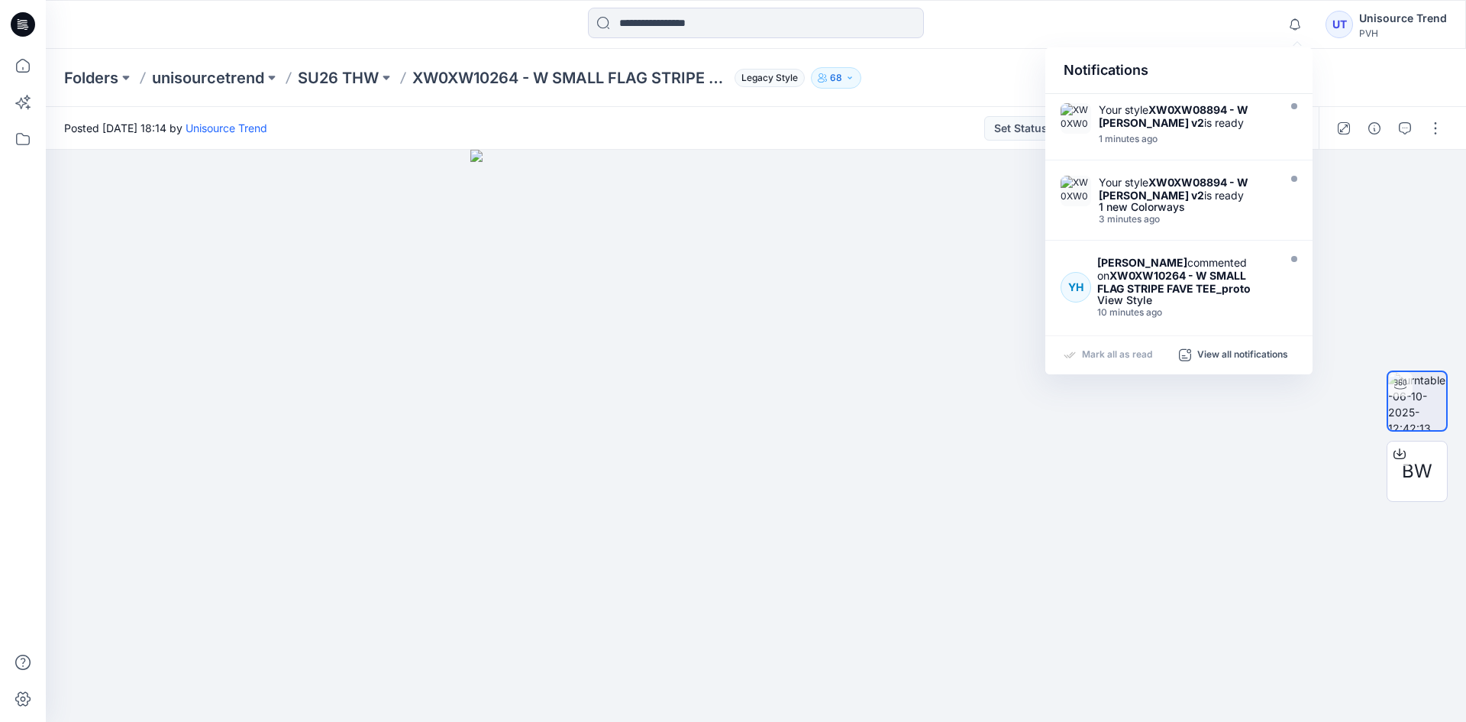
click at [1213, 40] on div "Notifications Your style XW0XW08894 - W SAMMY TEE_proto v2 is ready 1 minutes a…" at bounding box center [756, 25] width 1420 height 34
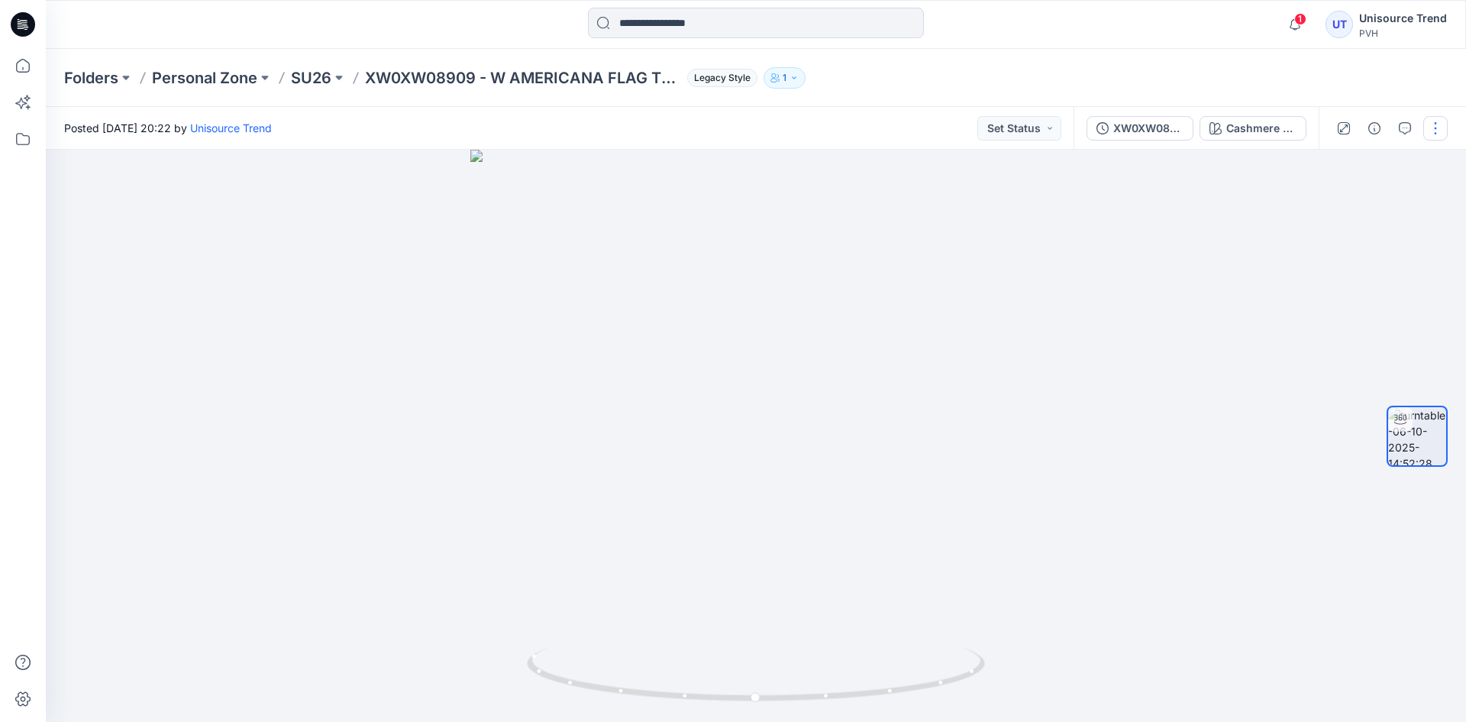
click at [1430, 130] on button "button" at bounding box center [1435, 128] width 24 height 24
click at [1369, 161] on button "Edit" at bounding box center [1371, 164] width 141 height 28
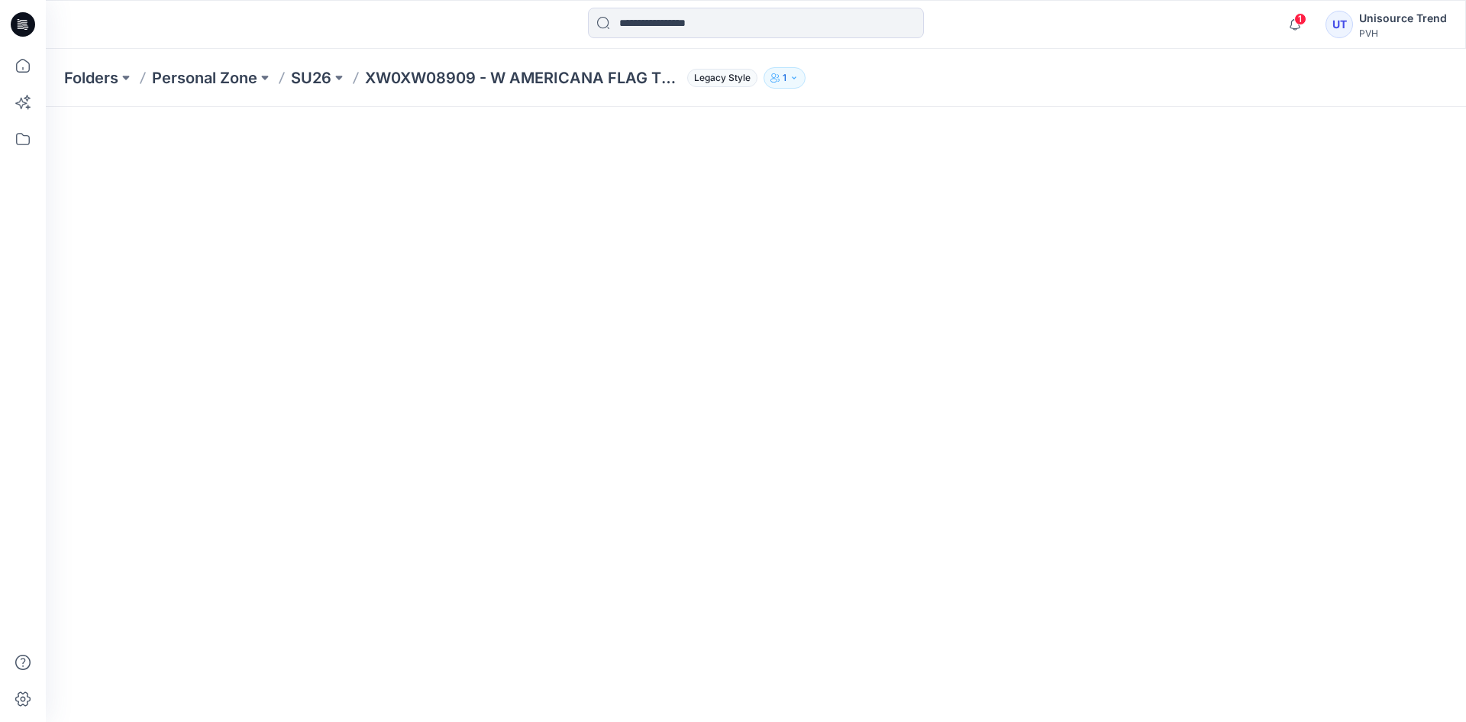
scroll to position [229, 0]
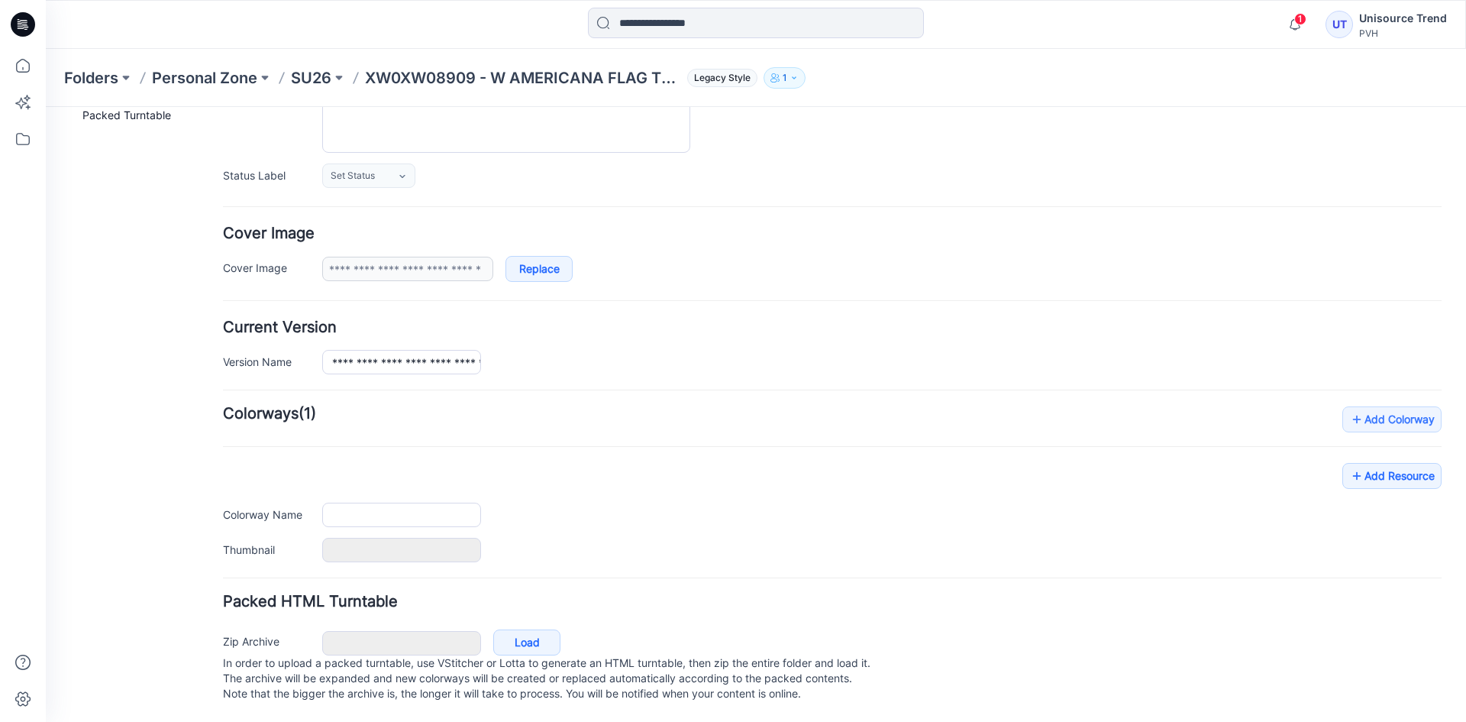
type input "**********"
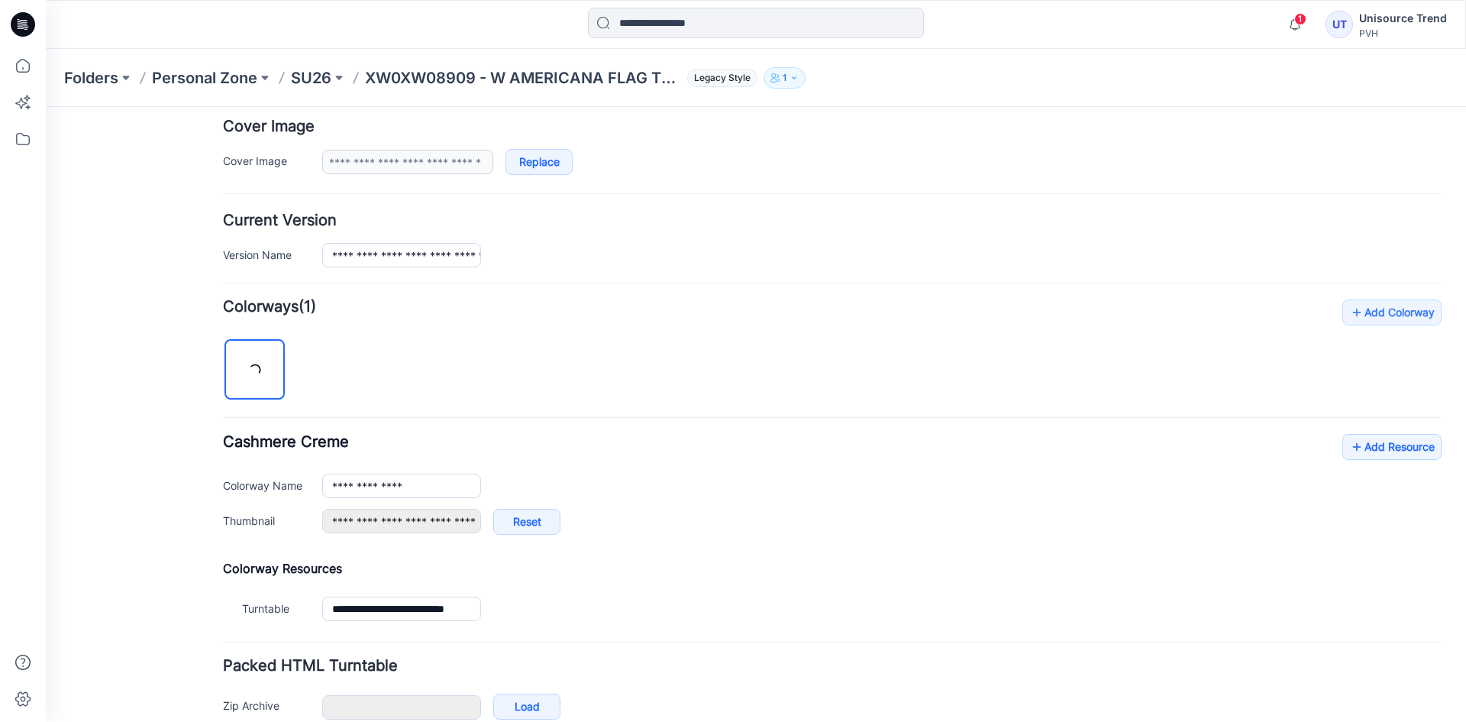
scroll to position [364, 0]
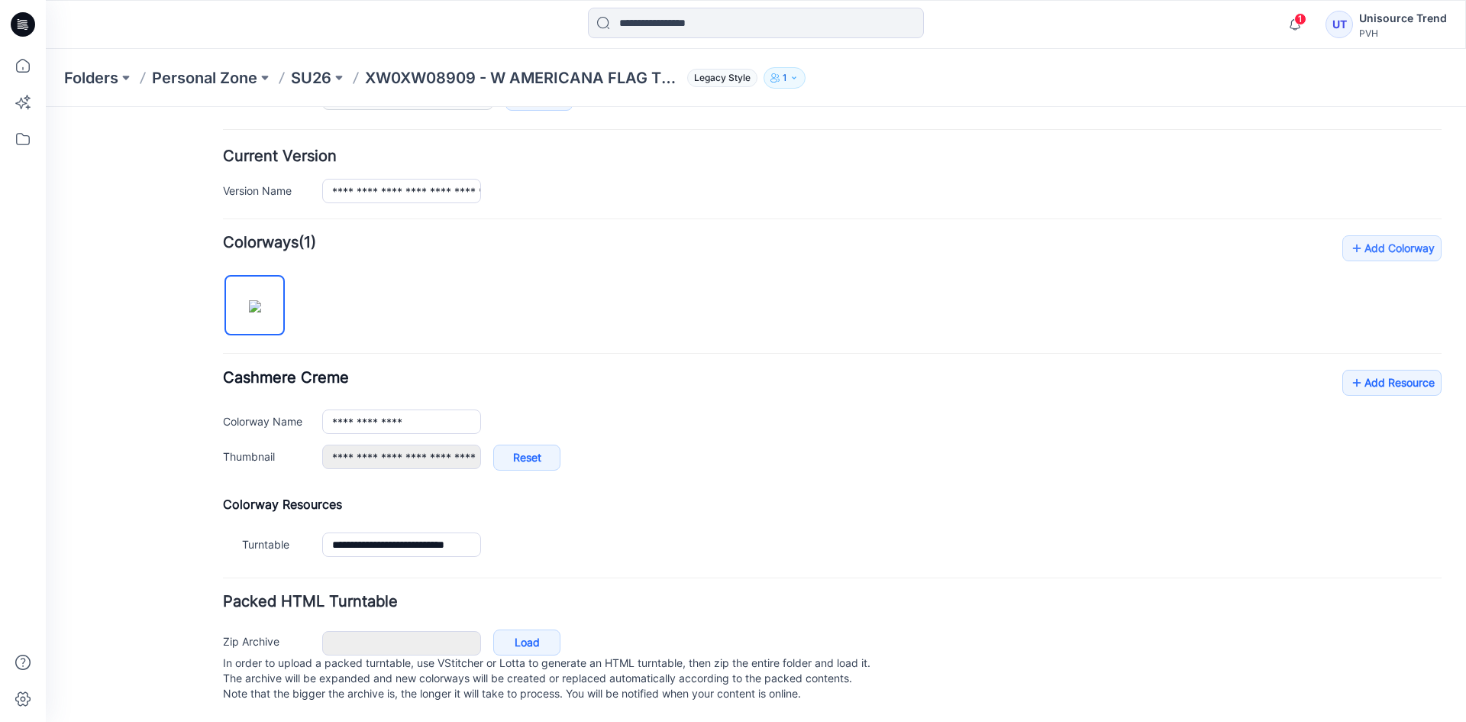
click at [326, 368] on span "Cashmere Creme" at bounding box center [286, 377] width 126 height 18
drag, startPoint x: 435, startPoint y: 414, endPoint x: 183, endPoint y: 415, distance: 251.2
click at [280, 415] on div "**********" at bounding box center [832, 421] width 1219 height 24
paste input "text"
type input "**********"
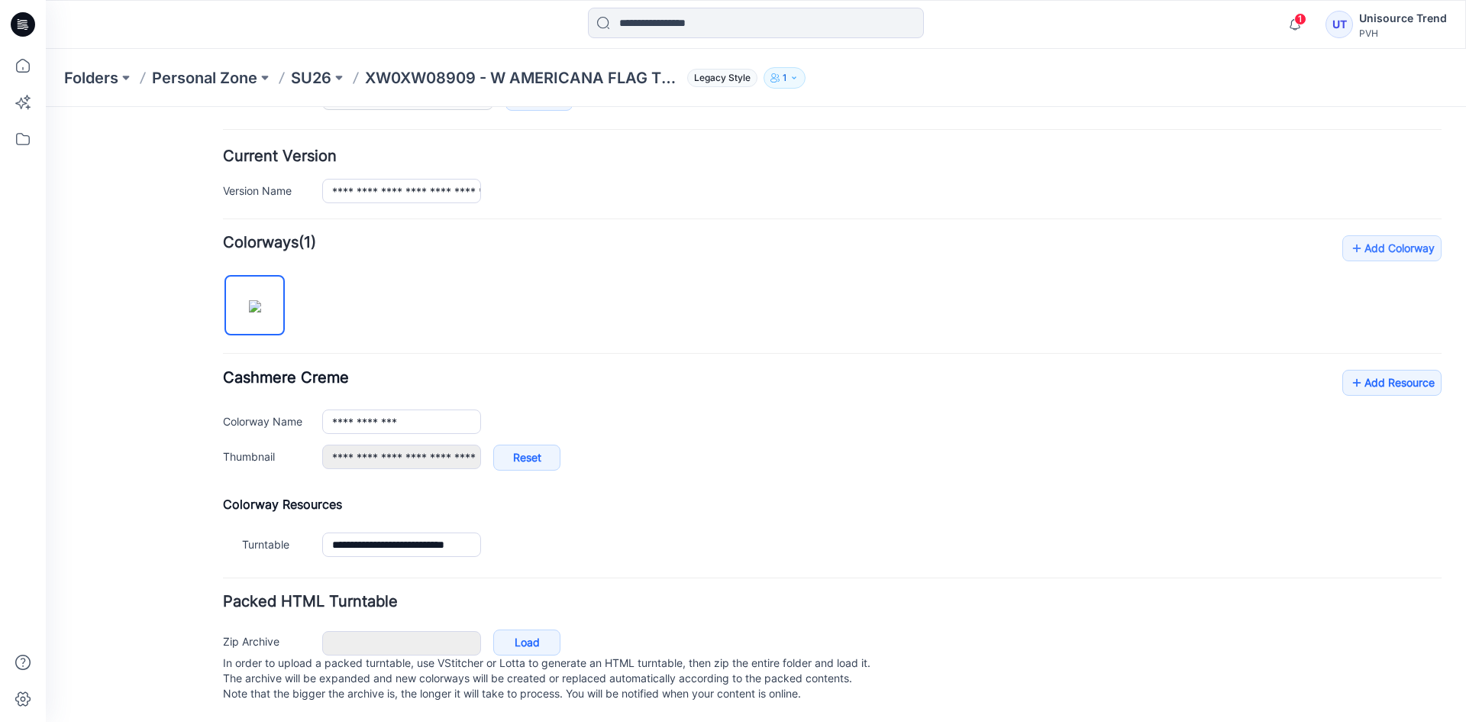
click at [115, 443] on div "General Cover Image Current Version Colorways Packed Turntable" at bounding box center [137, 248] width 122 height 945
click at [1342, 375] on link "Add Resource" at bounding box center [1391, 383] width 99 height 26
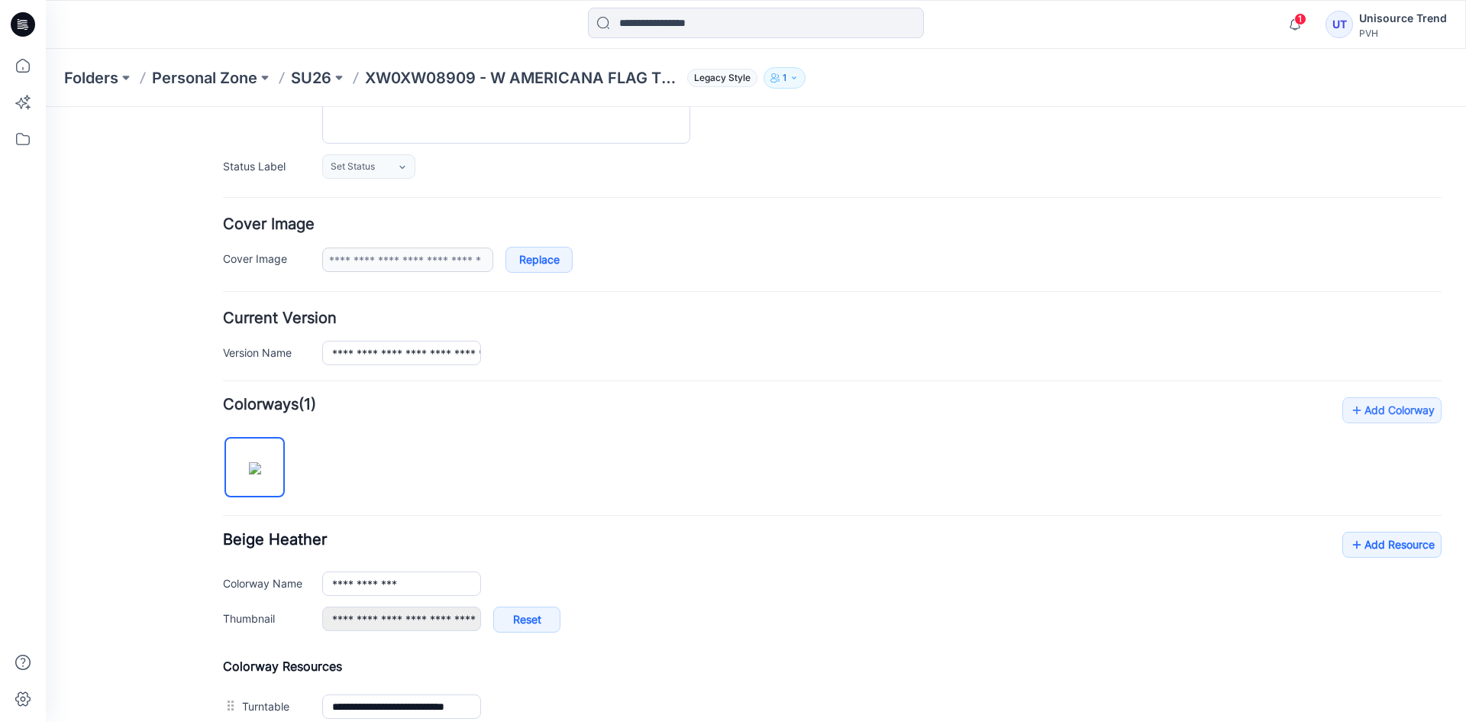
scroll to position [0, 0]
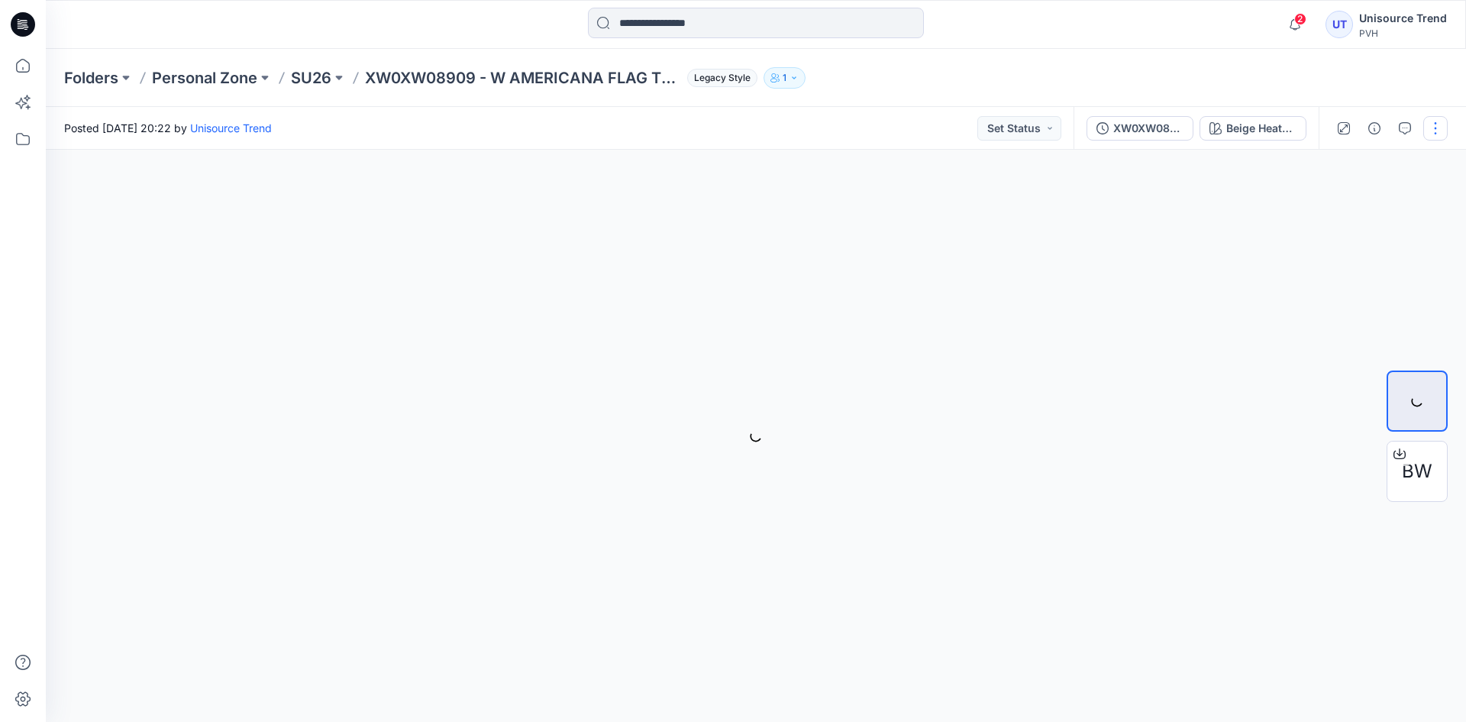
click at [1442, 139] on button "button" at bounding box center [1435, 128] width 24 height 24
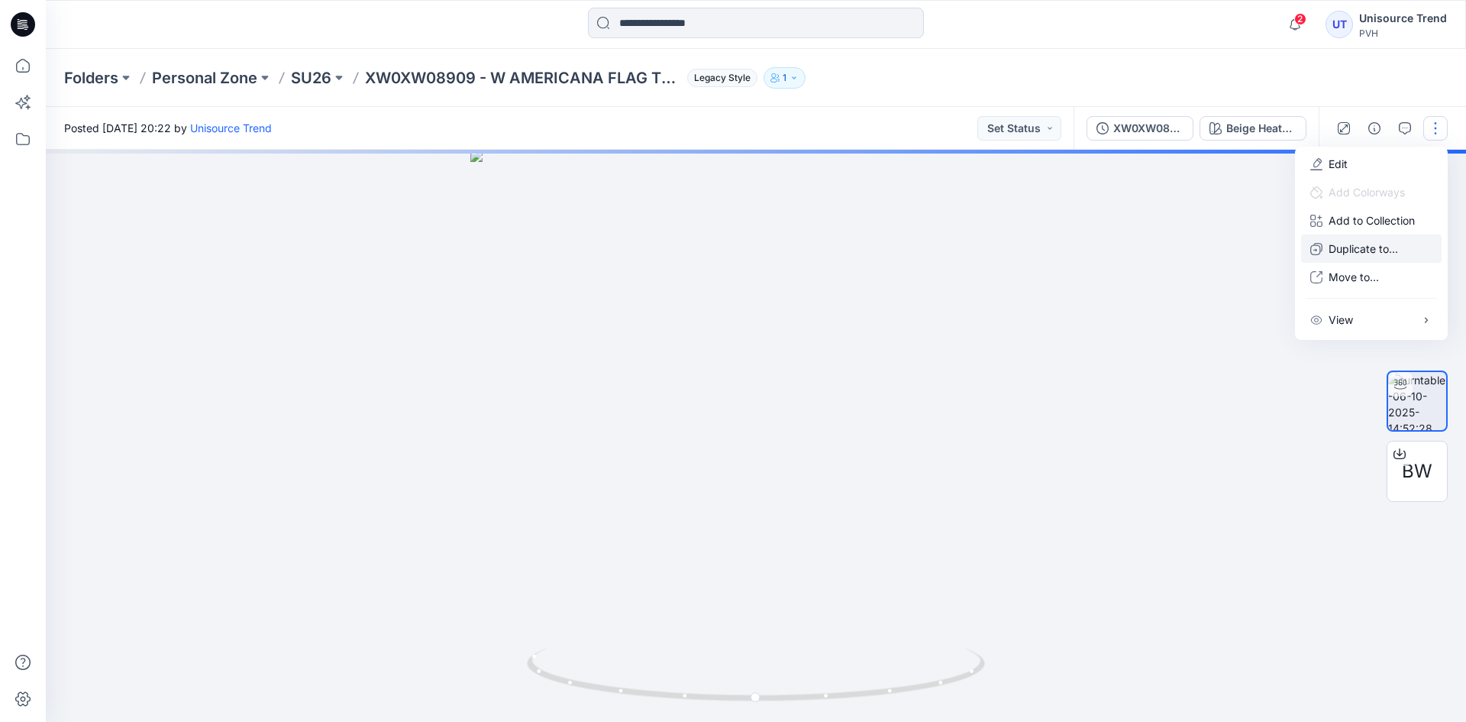
click at [1363, 241] on p "Duplicate to..." at bounding box center [1363, 249] width 69 height 16
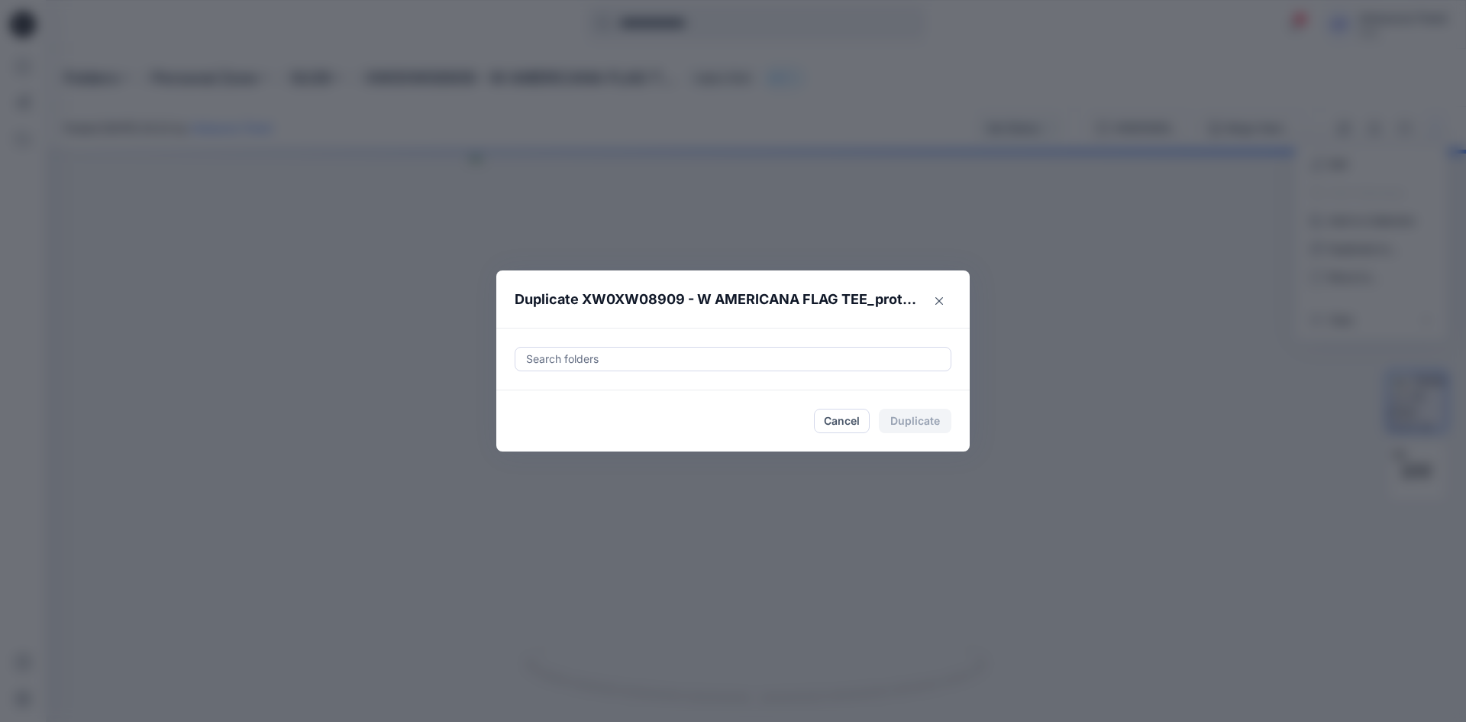
click at [684, 357] on div at bounding box center [733, 359] width 417 height 18
click at [535, 394] on div at bounding box center [537, 397] width 12 height 12
click at [515, 426] on div "SU26 THW Folders unisourcetrend" at bounding box center [733, 405] width 437 height 56
type input "********"
click at [503, 438] on footer "Cancel Duplicate" at bounding box center [732, 420] width 473 height 61
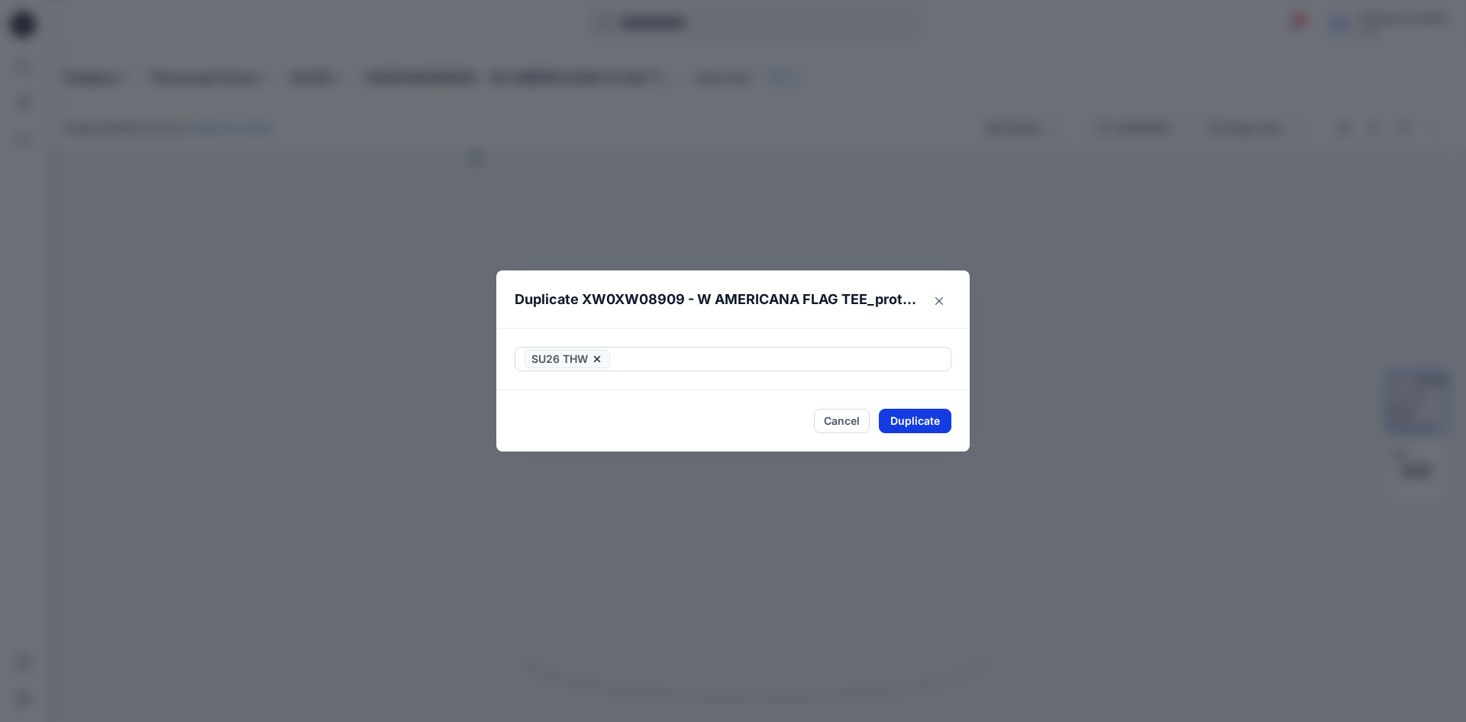
click at [900, 424] on button "Duplicate" at bounding box center [915, 421] width 73 height 24
click at [919, 415] on button "Close" at bounding box center [927, 421] width 50 height 24
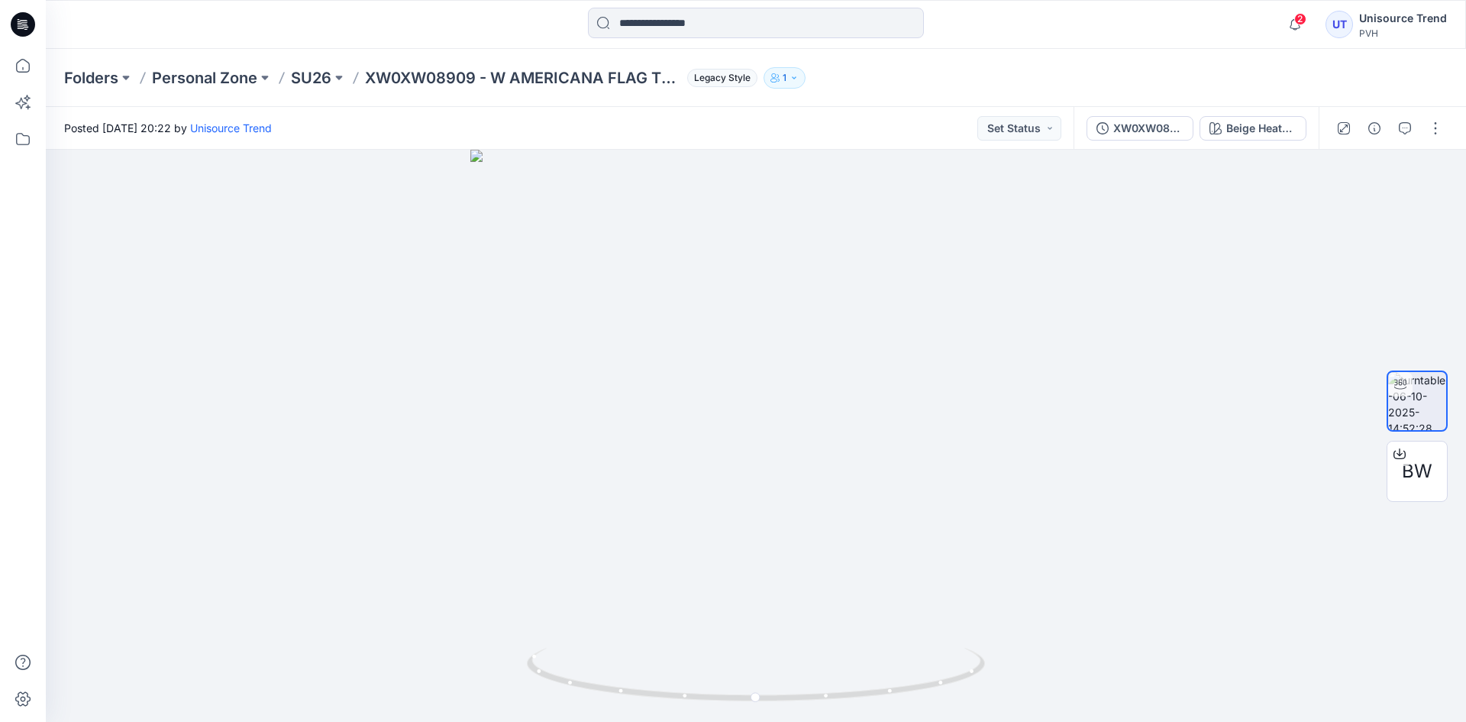
click at [29, 15] on icon at bounding box center [23, 24] width 24 height 24
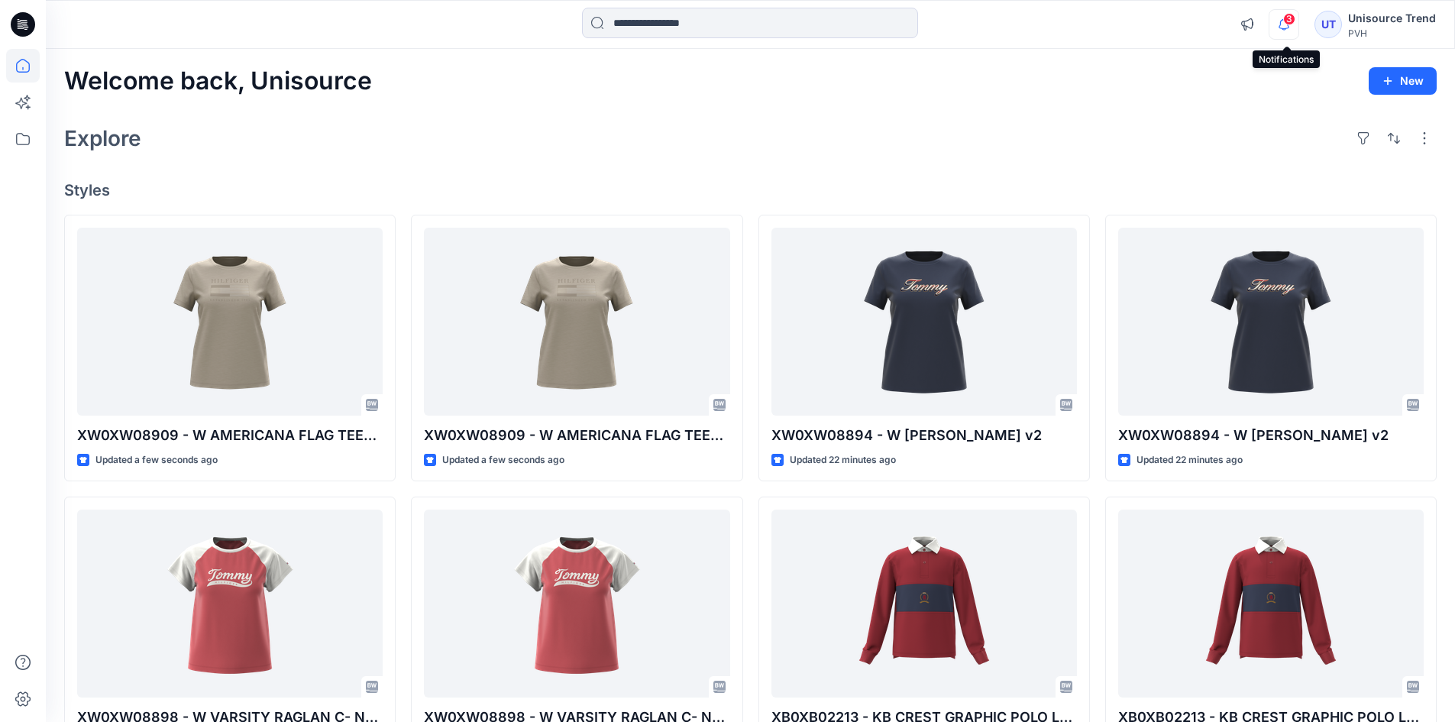
click at [1282, 21] on icon "button" at bounding box center [1283, 24] width 29 height 31
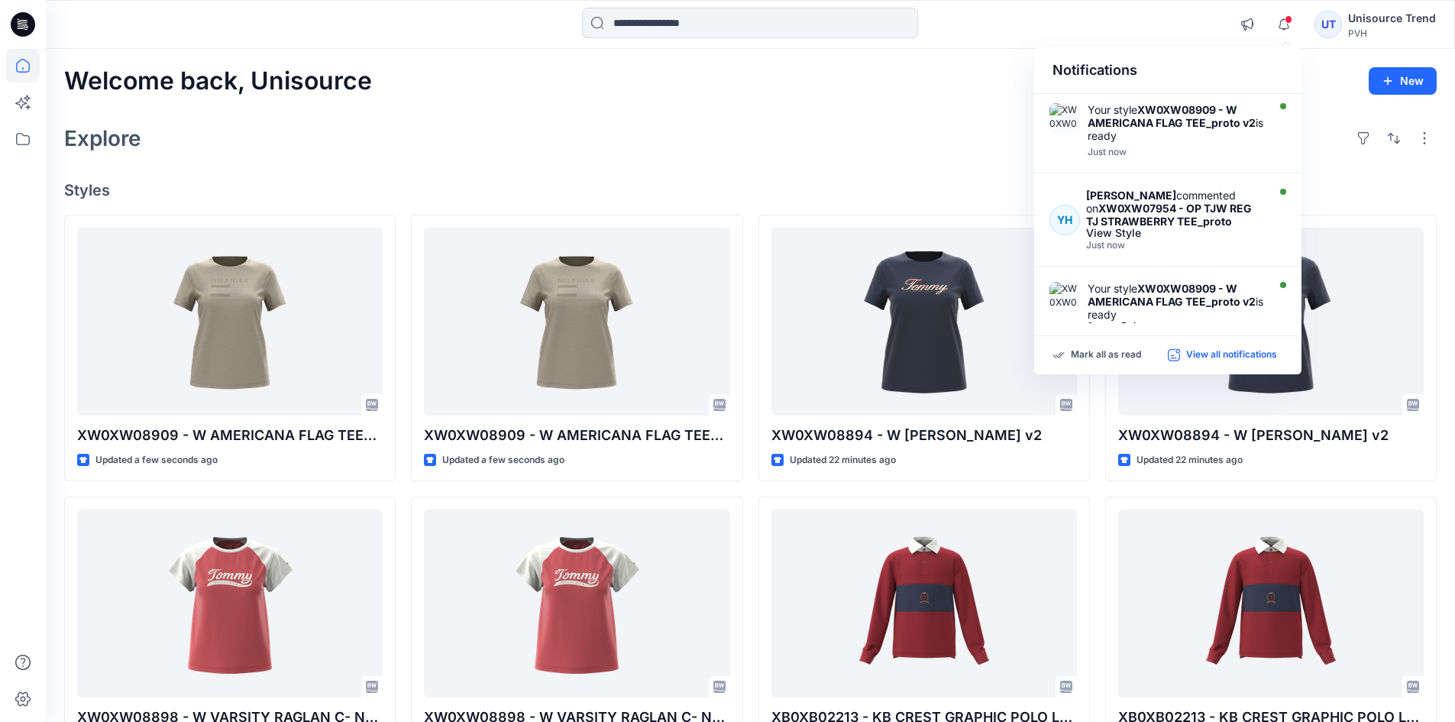
click at [1249, 361] on p "View all notifications" at bounding box center [1231, 355] width 91 height 14
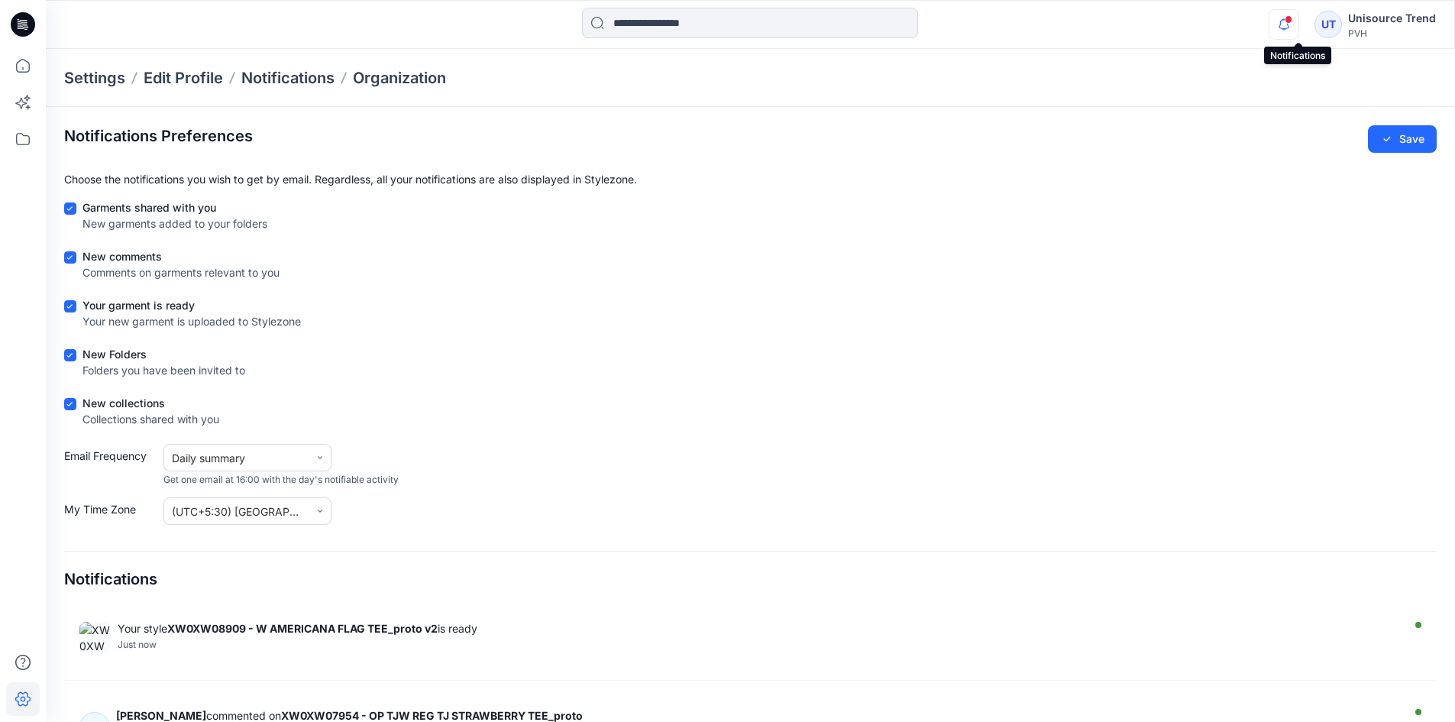
click at [1289, 26] on icon "button" at bounding box center [1283, 24] width 29 height 31
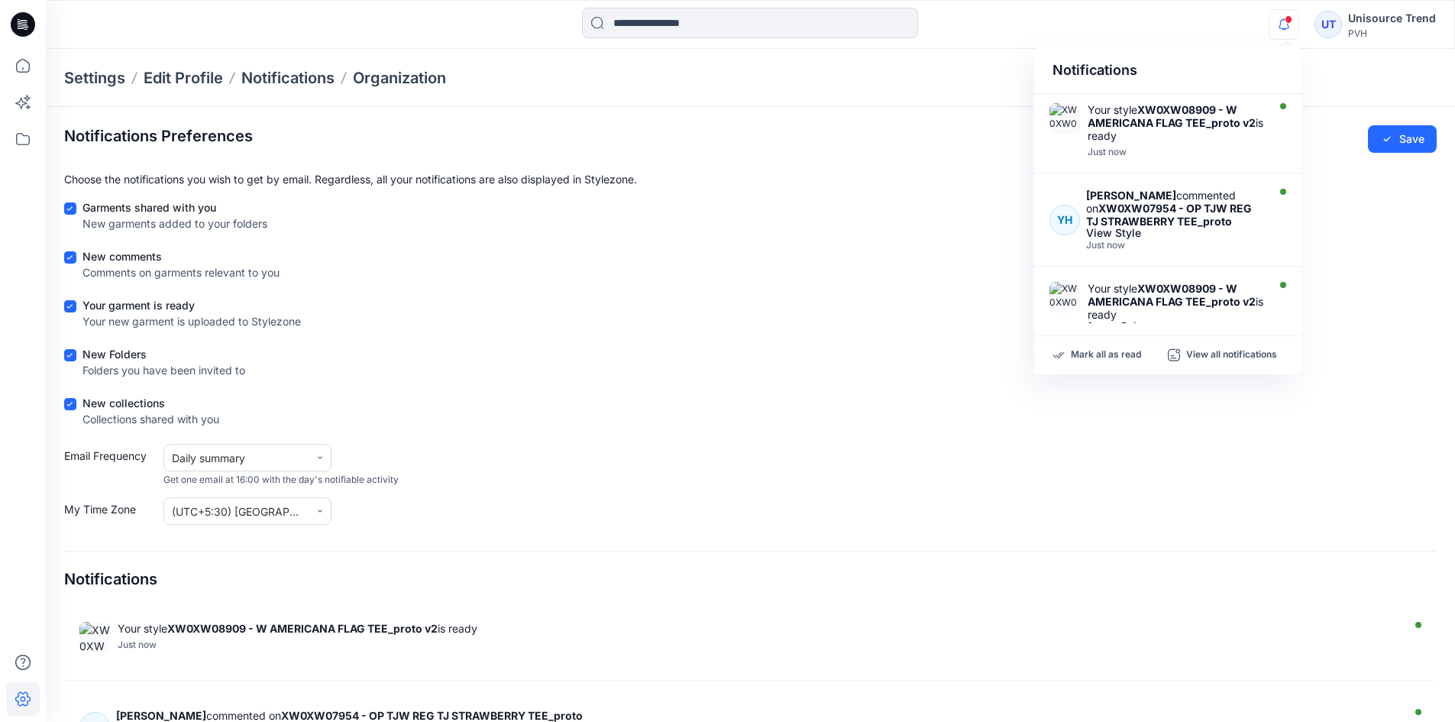
click at [33, 21] on icon at bounding box center [23, 24] width 24 height 24
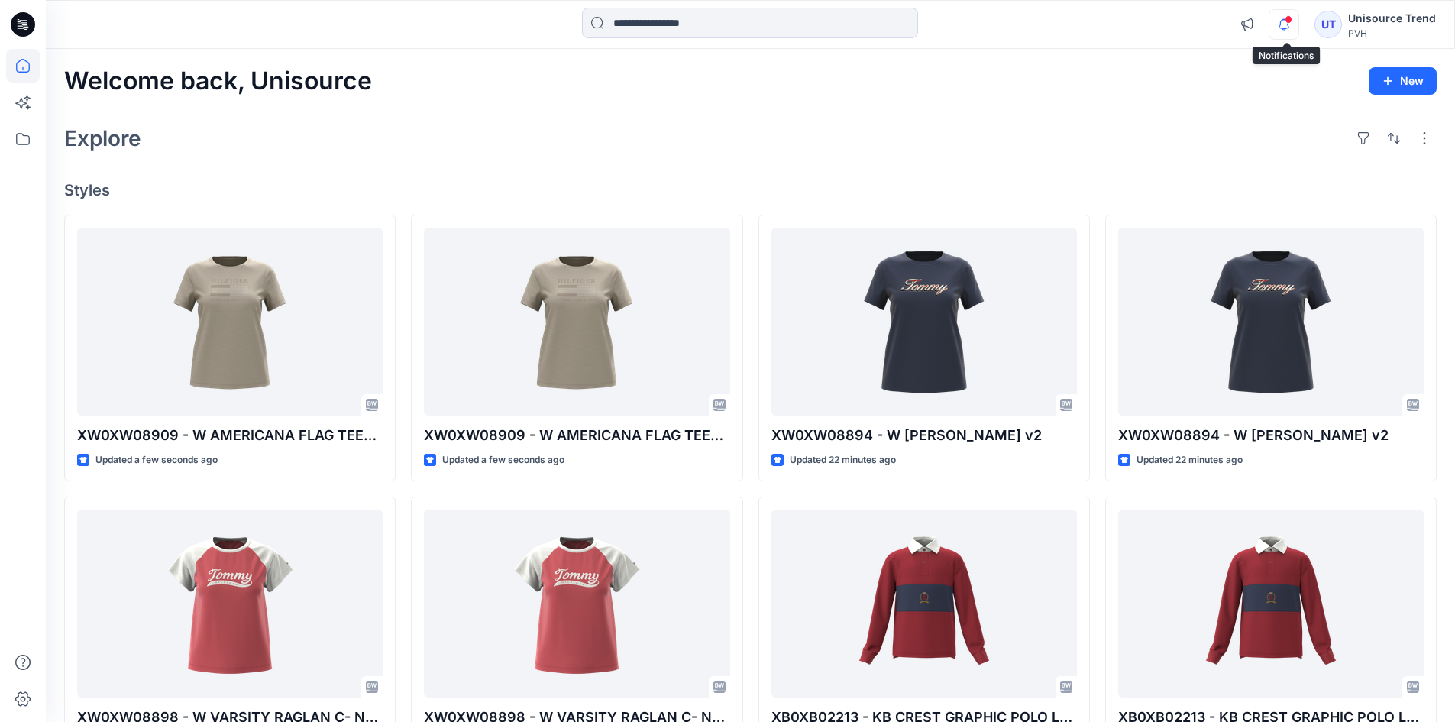
click at [1294, 23] on icon "button" at bounding box center [1283, 24] width 29 height 31
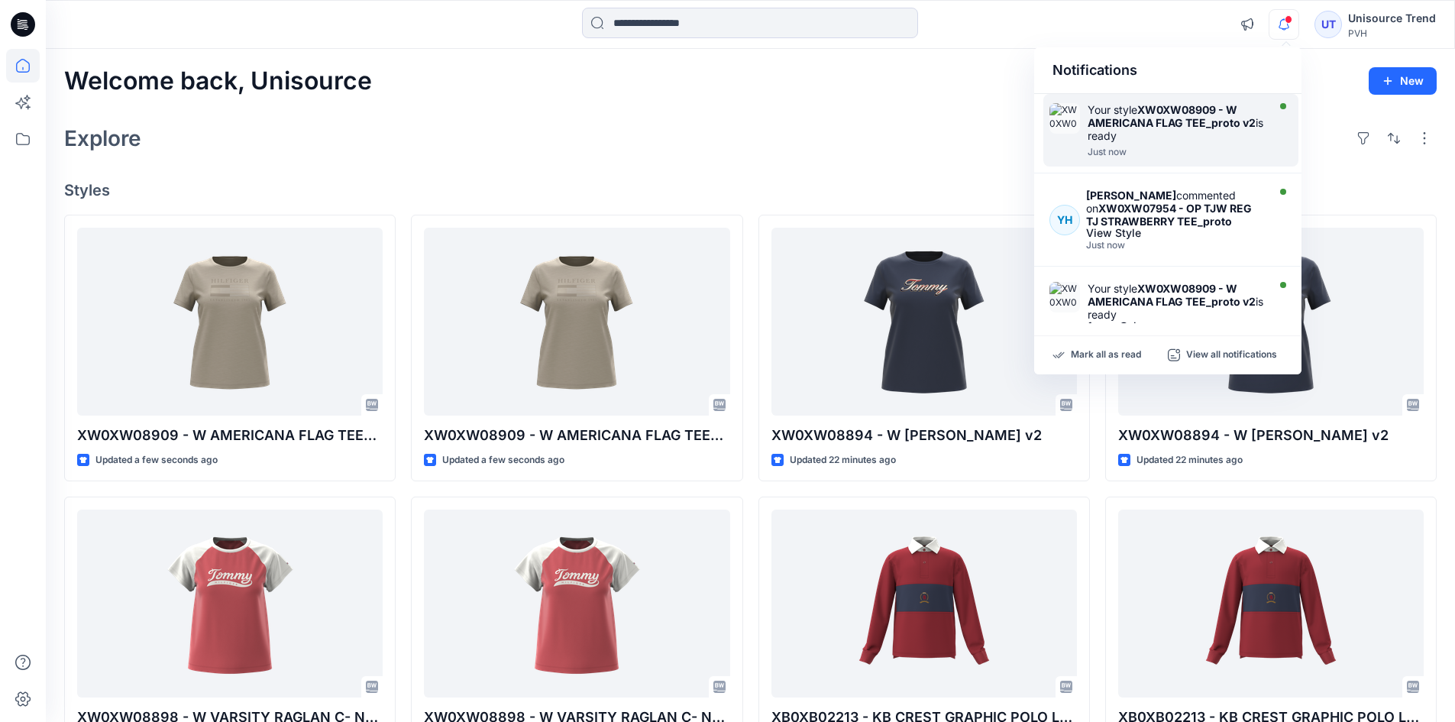
click at [1226, 144] on div at bounding box center [1175, 143] width 176 height 3
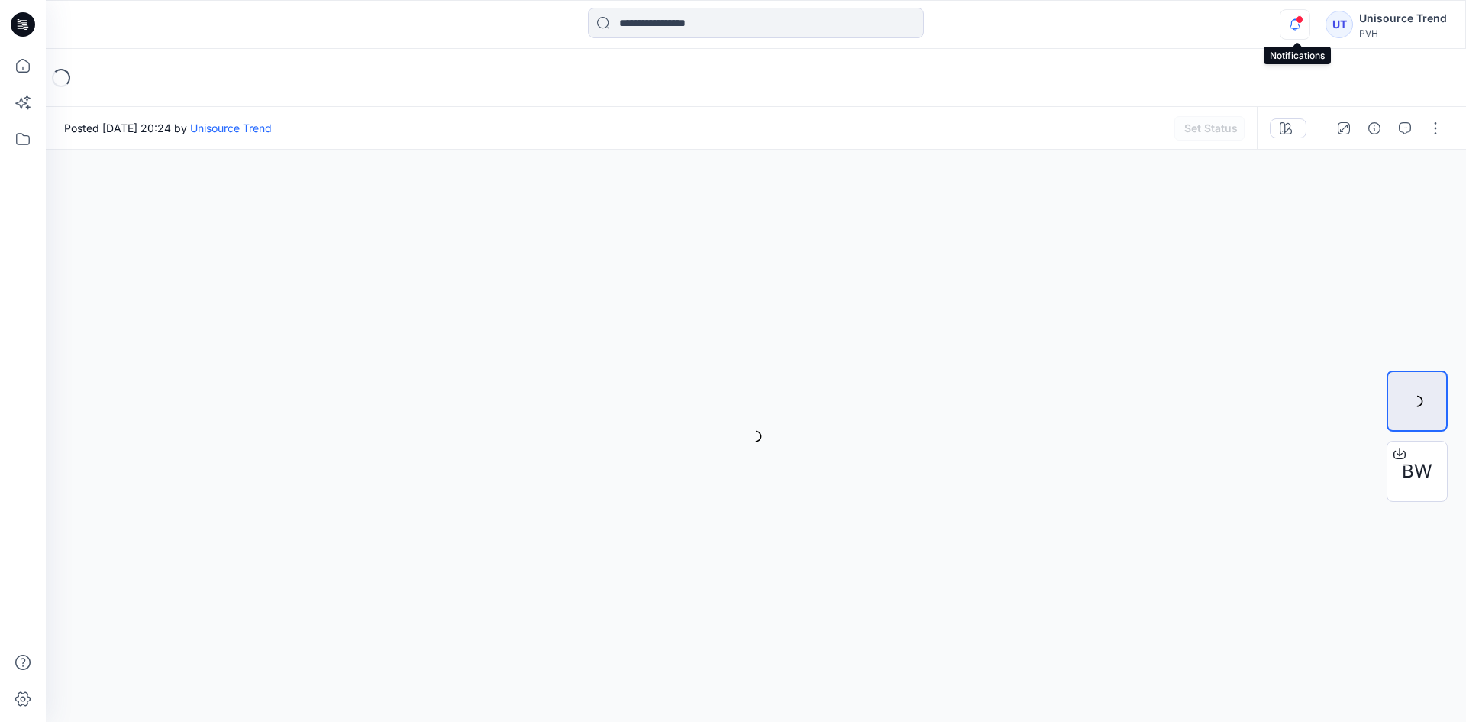
click at [1296, 23] on icon "button" at bounding box center [1295, 24] width 29 height 31
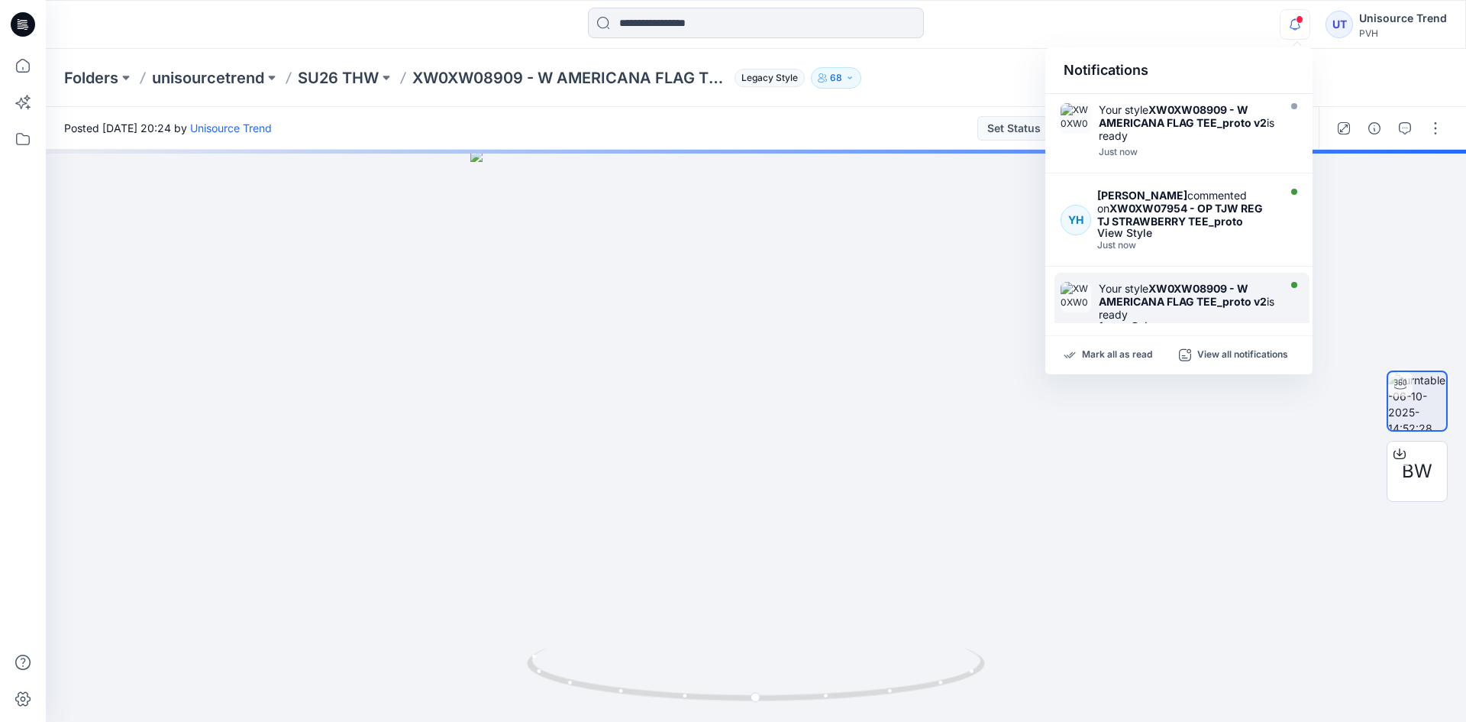
click at [1264, 289] on div "Your style XW0XW08909 - W AMERICANA FLAG TEE_proto v2 is ready" at bounding box center [1187, 301] width 176 height 39
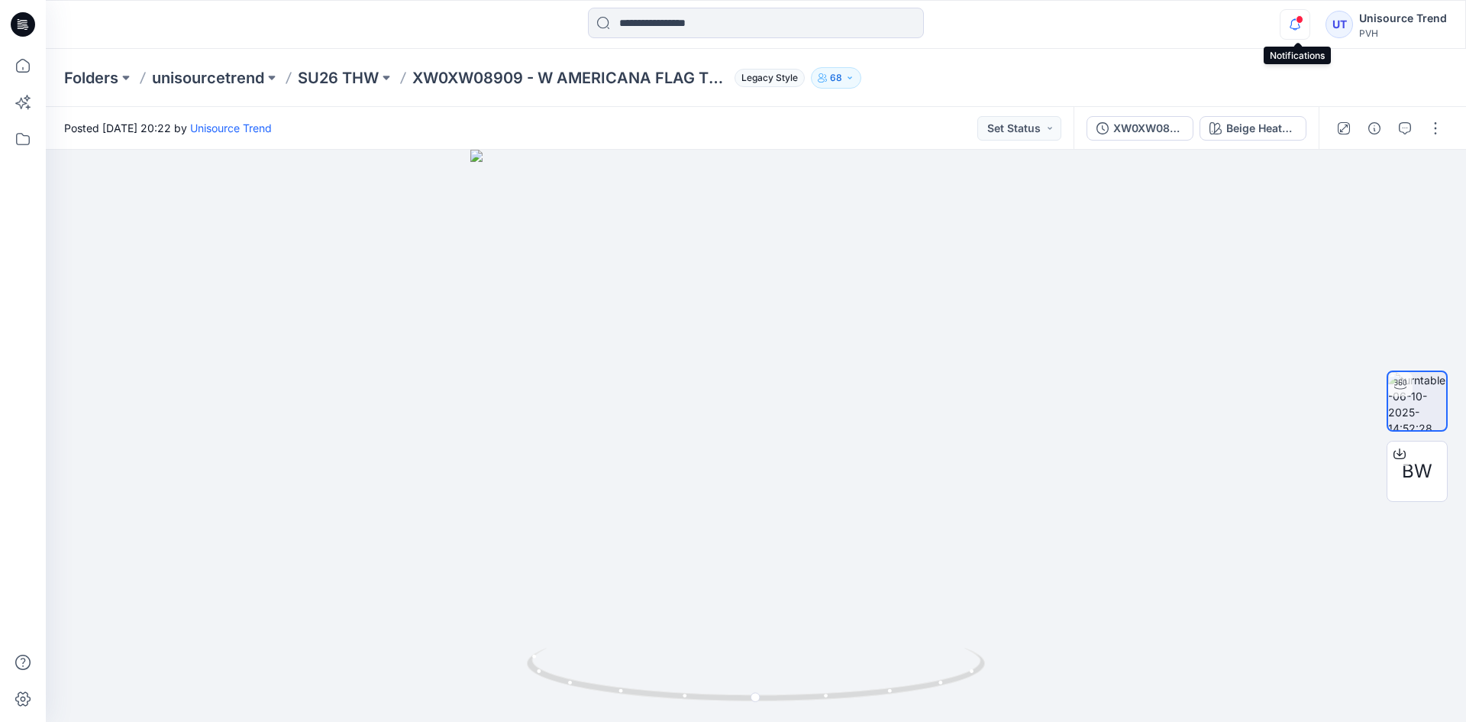
click at [1299, 24] on icon "button" at bounding box center [1295, 24] width 29 height 31
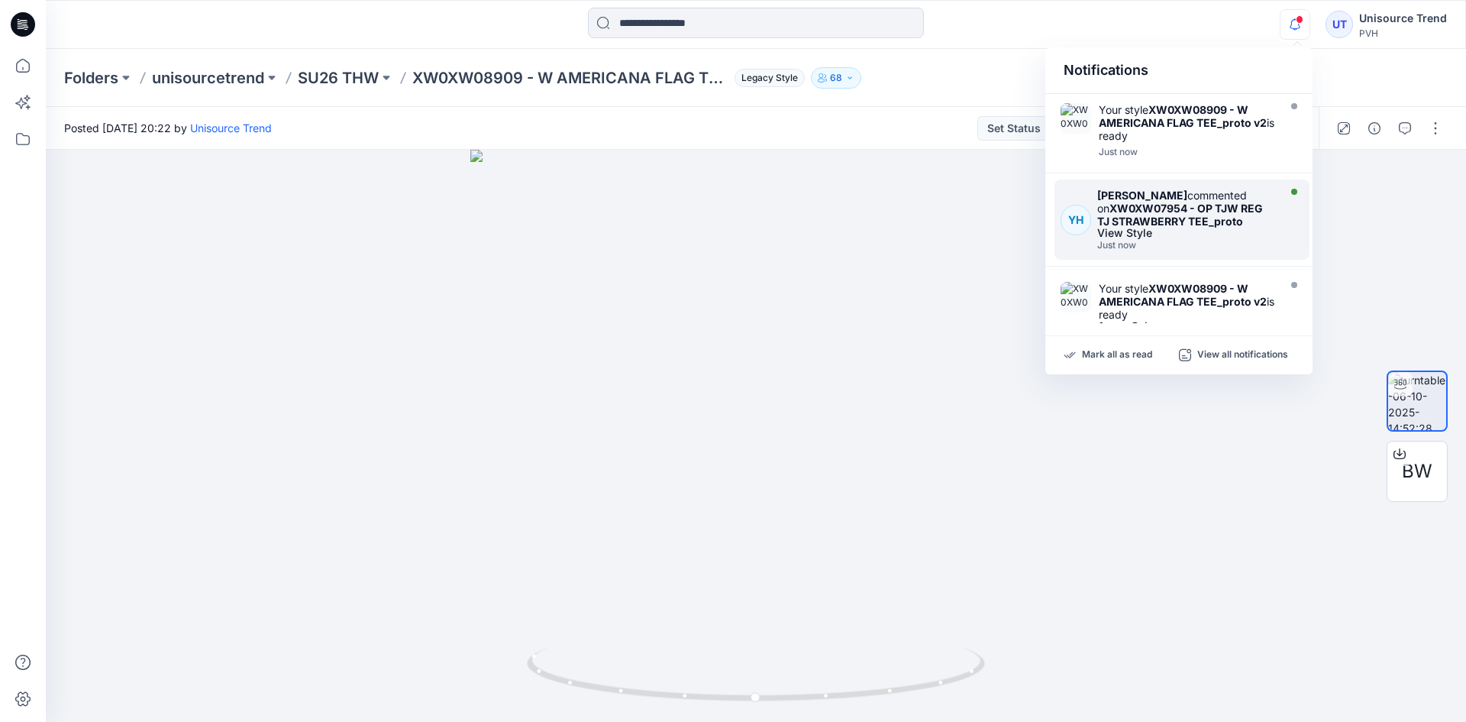
click at [1276, 212] on div "[PERSON_NAME] commented on XW0XW07954 - OP TJW REG TJ STRAWBERRY TEE_proto View…" at bounding box center [1189, 220] width 185 height 62
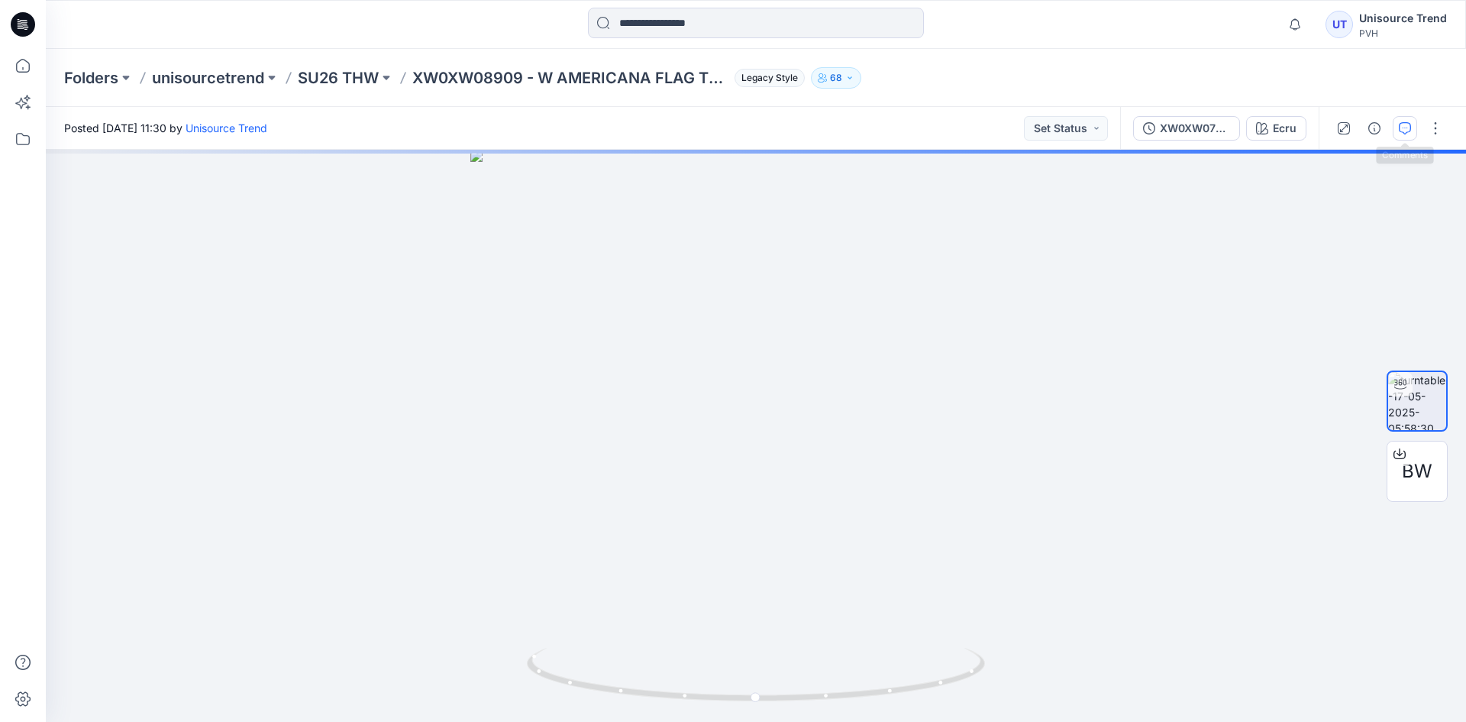
click at [1404, 130] on icon "button" at bounding box center [1405, 128] width 12 height 12
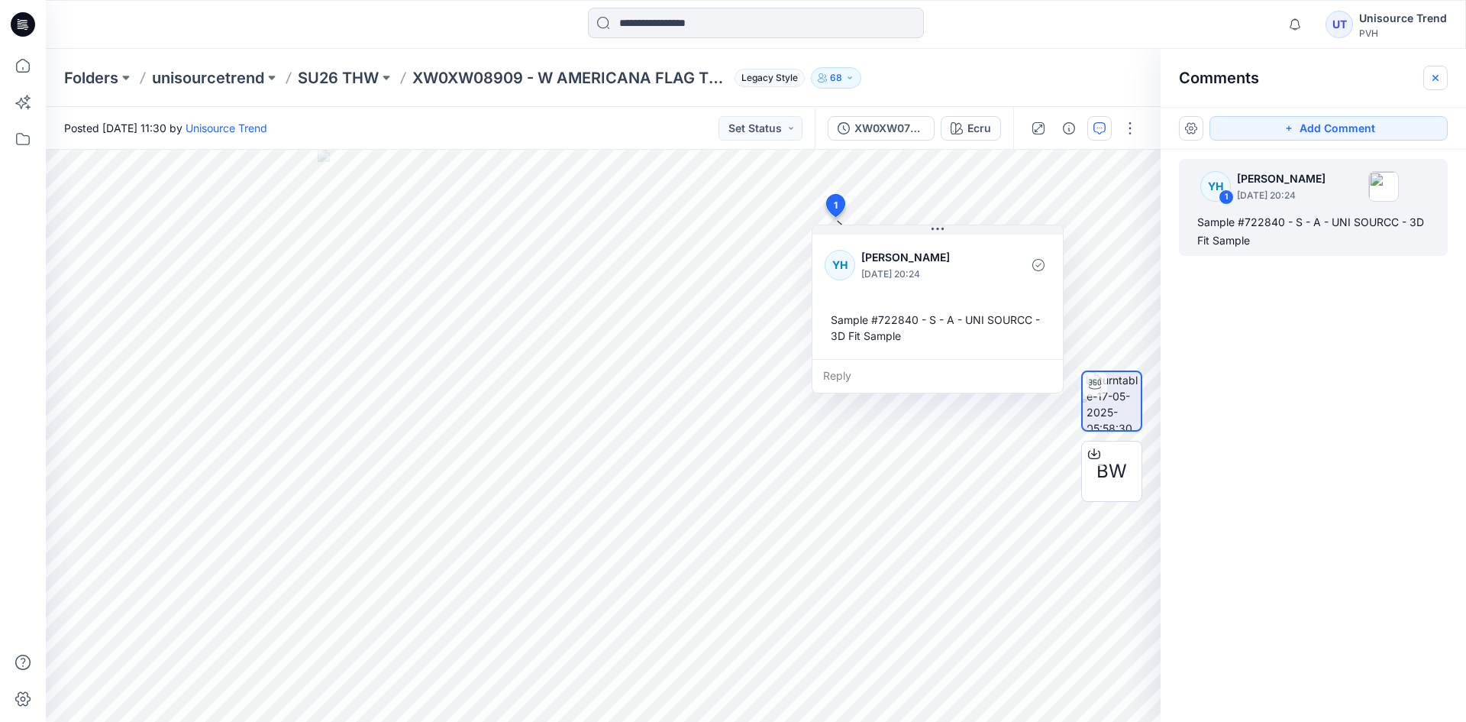
click at [1443, 80] on button "button" at bounding box center [1435, 78] width 24 height 24
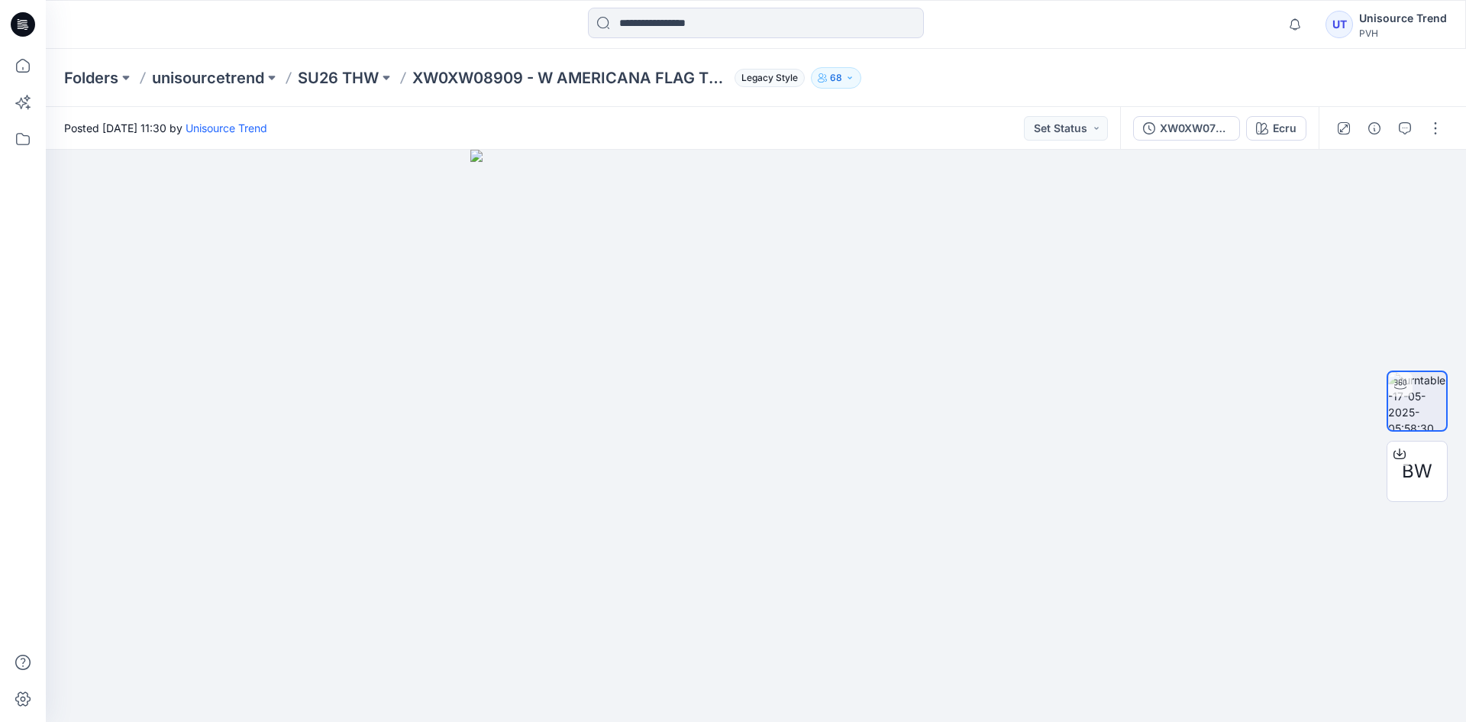
click at [1097, 53] on div "Folders unisourcetrend SU26 THW XW0XW08909 - W AMERICANA FLAG TEE_proto v2 Lega…" at bounding box center [756, 78] width 1420 height 58
click at [31, 24] on icon at bounding box center [23, 24] width 24 height 24
